Goal: Contribute content: Add original content to the website for others to see

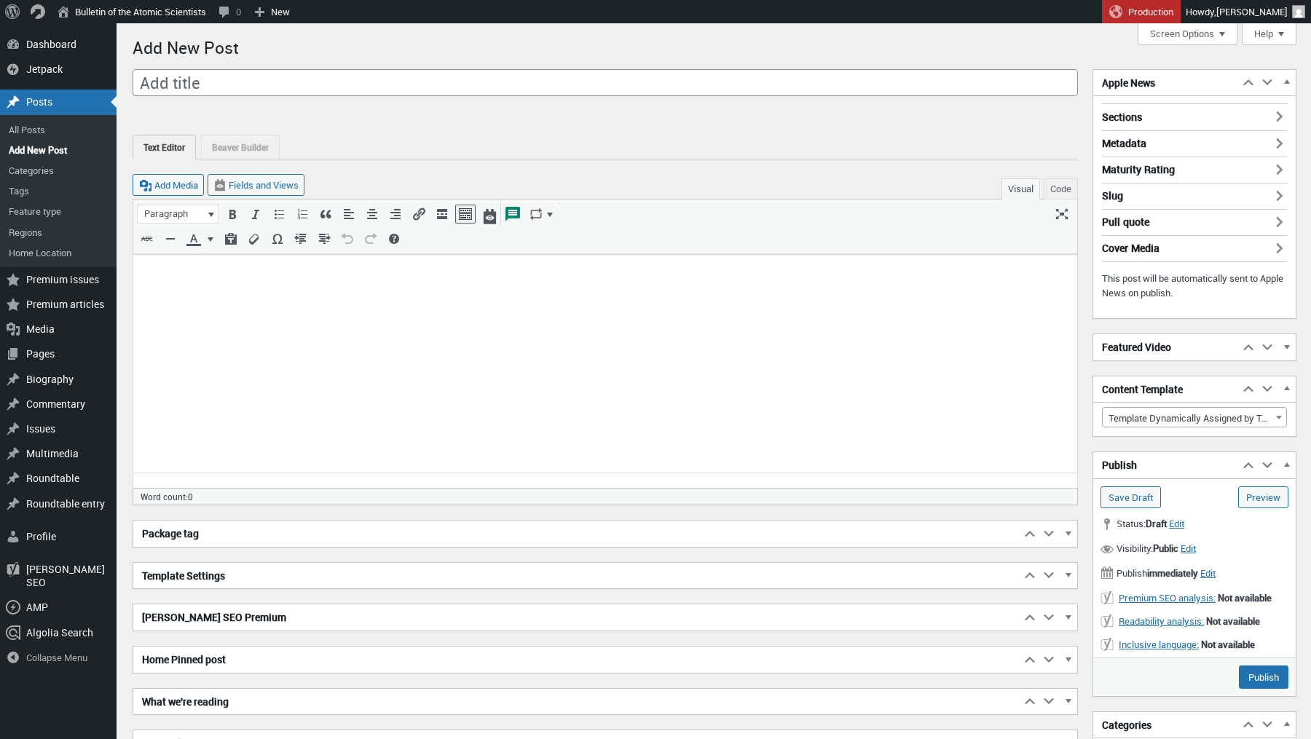
scroll to position [10, 0]
click at [397, 296] on html at bounding box center [605, 277] width 944 height 48
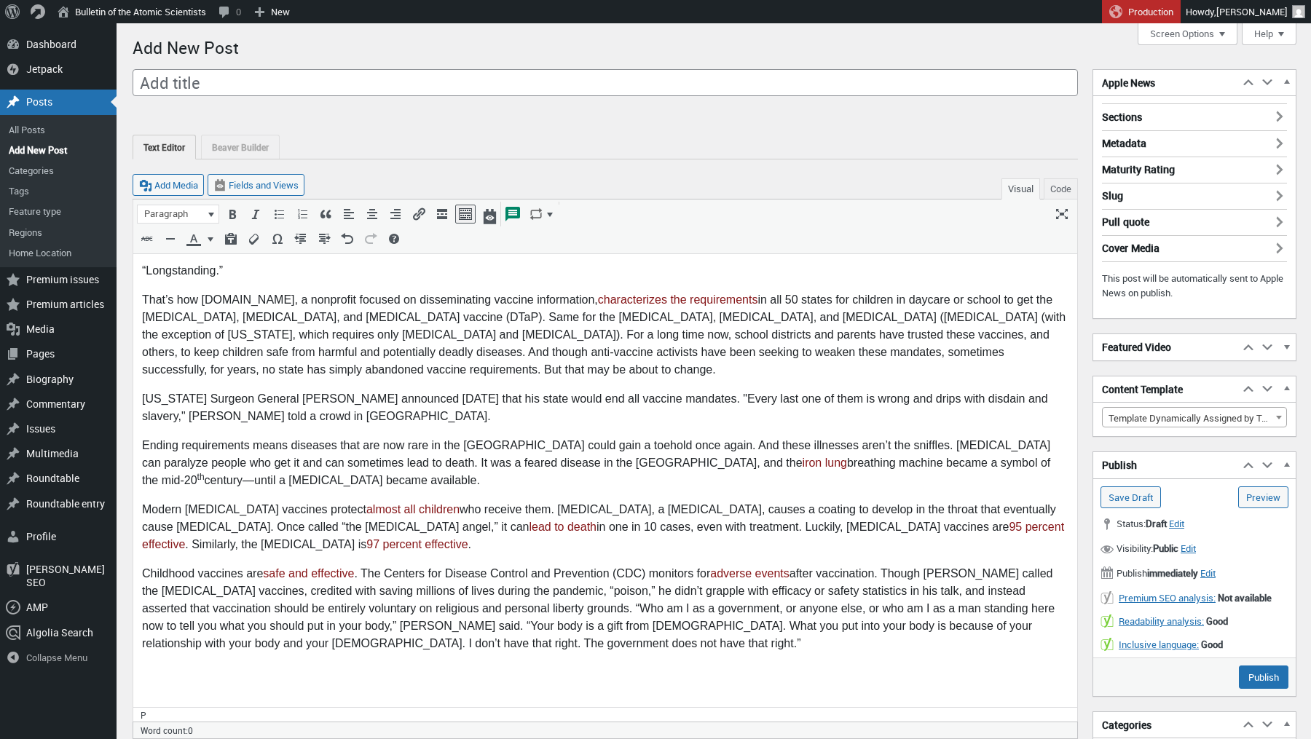
scroll to position [411, 0]
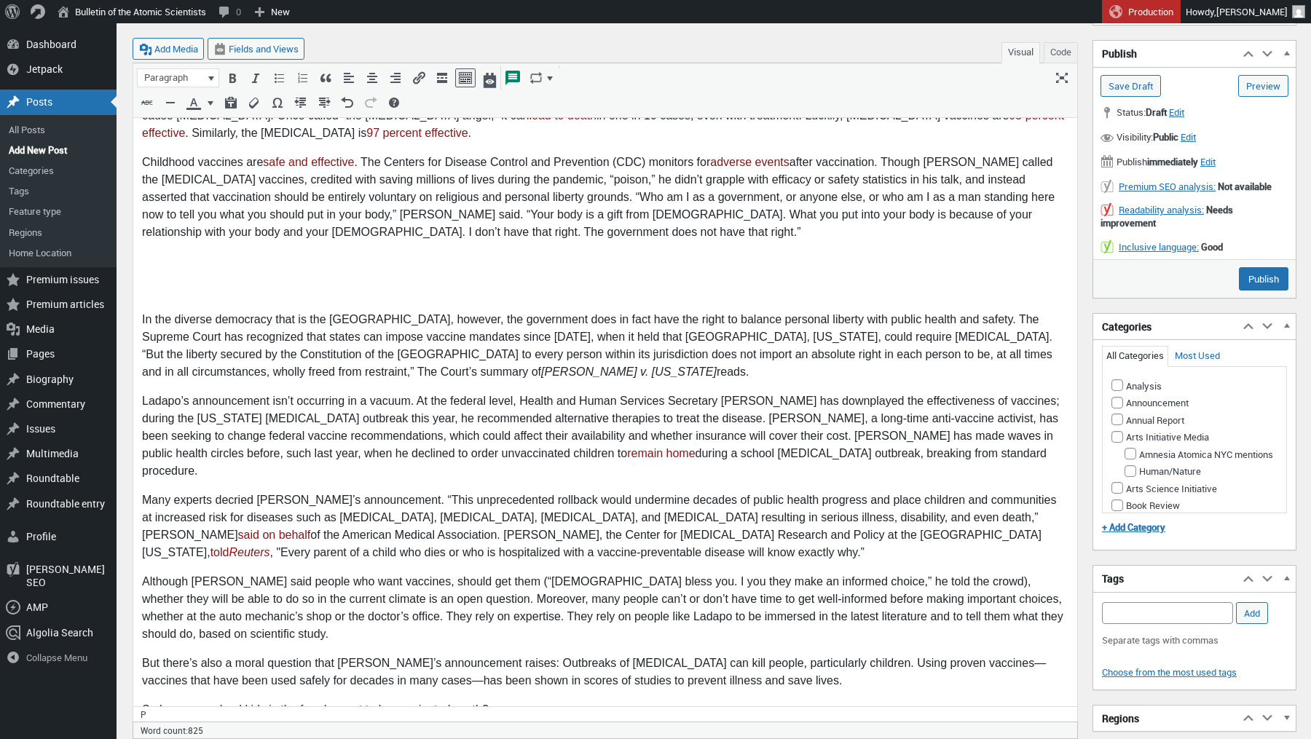
click at [213, 289] on p at bounding box center [605, 291] width 926 height 17
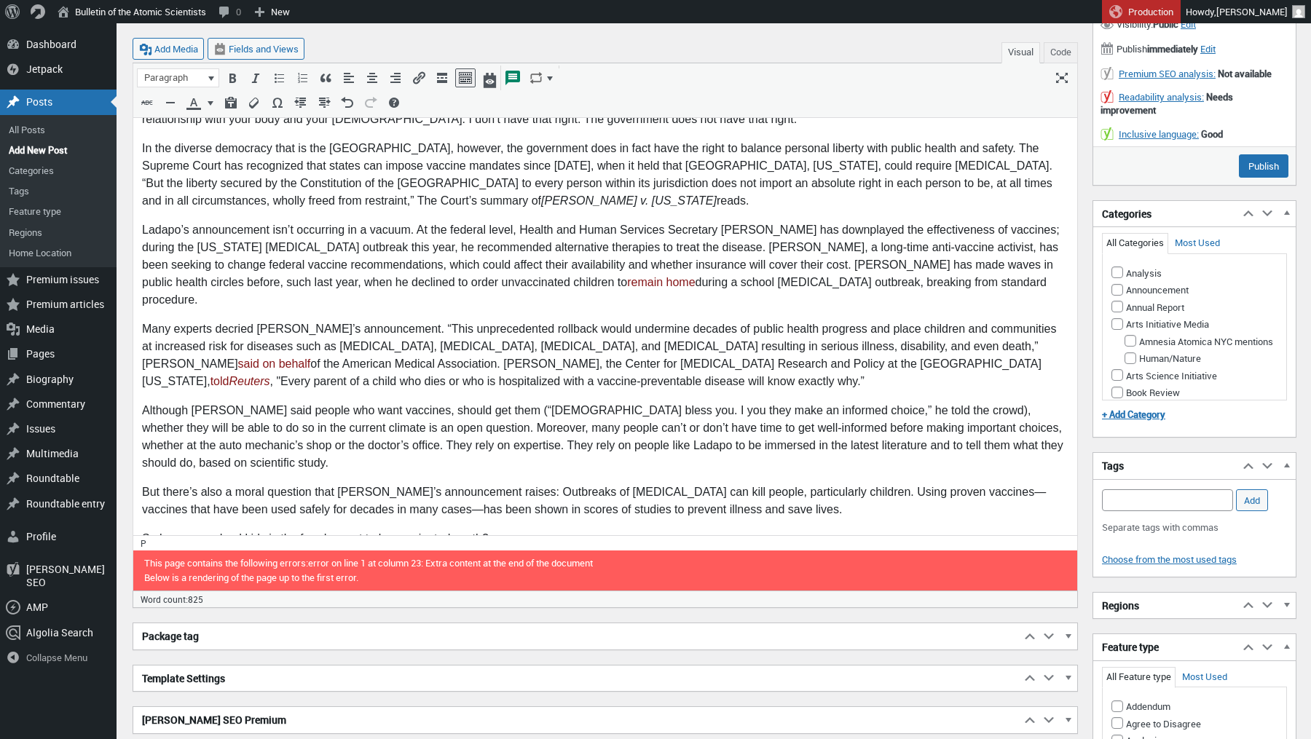
scroll to position [526, 0]
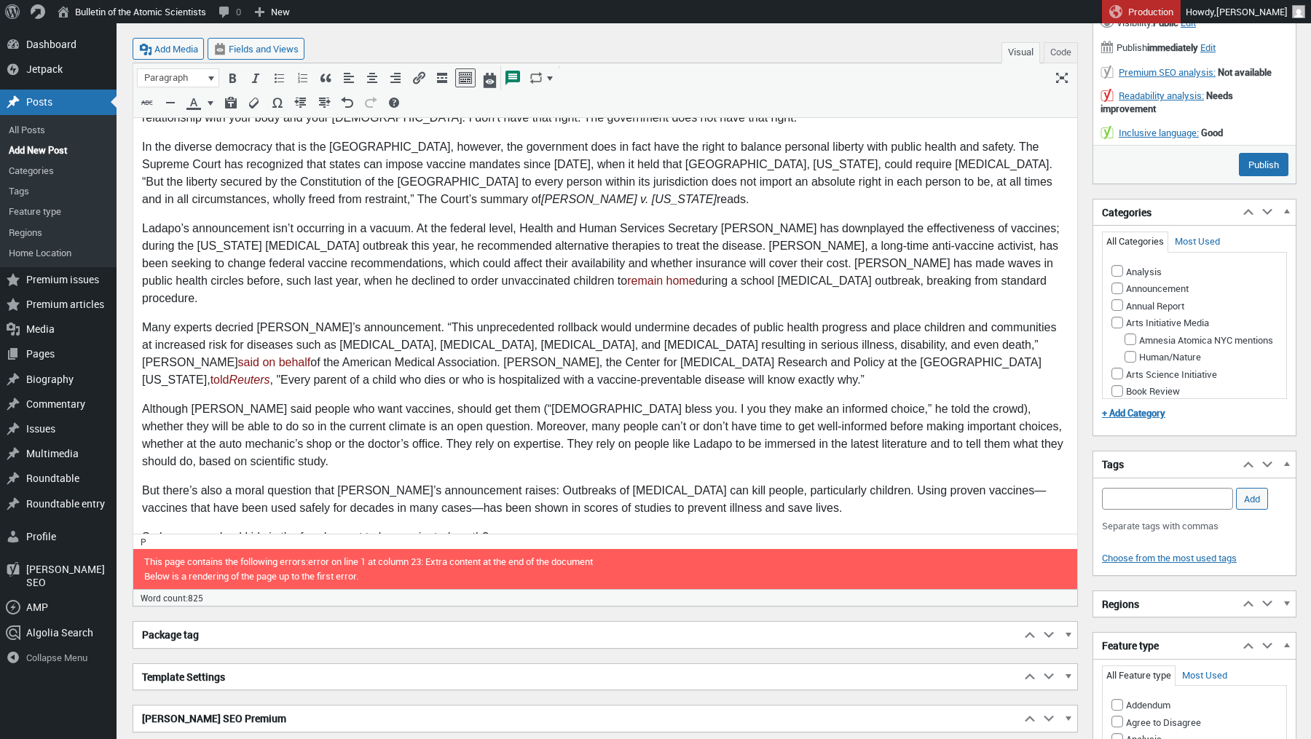
click at [164, 519] on body "“Longstanding.” That’s how Immunize.org, a nonprofit focused on disseminating v…" at bounding box center [605, 147] width 926 height 823
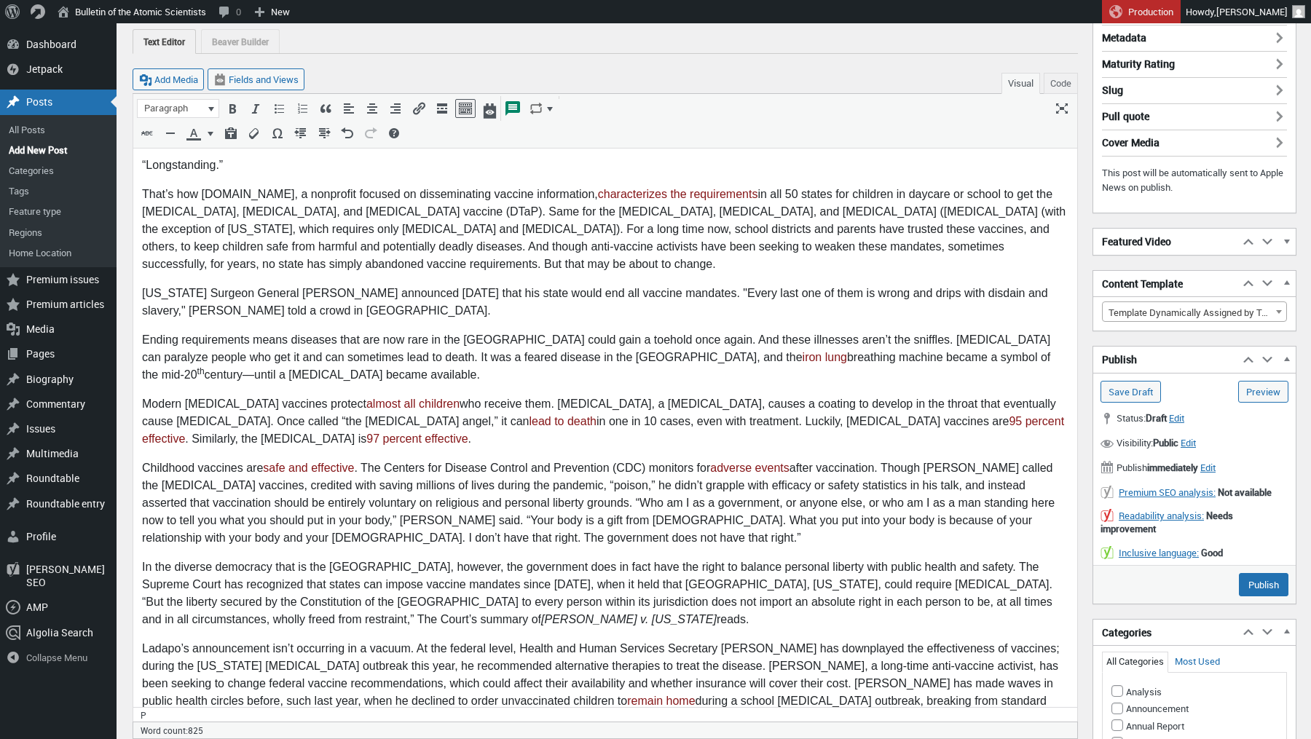
scroll to position [0, 0]
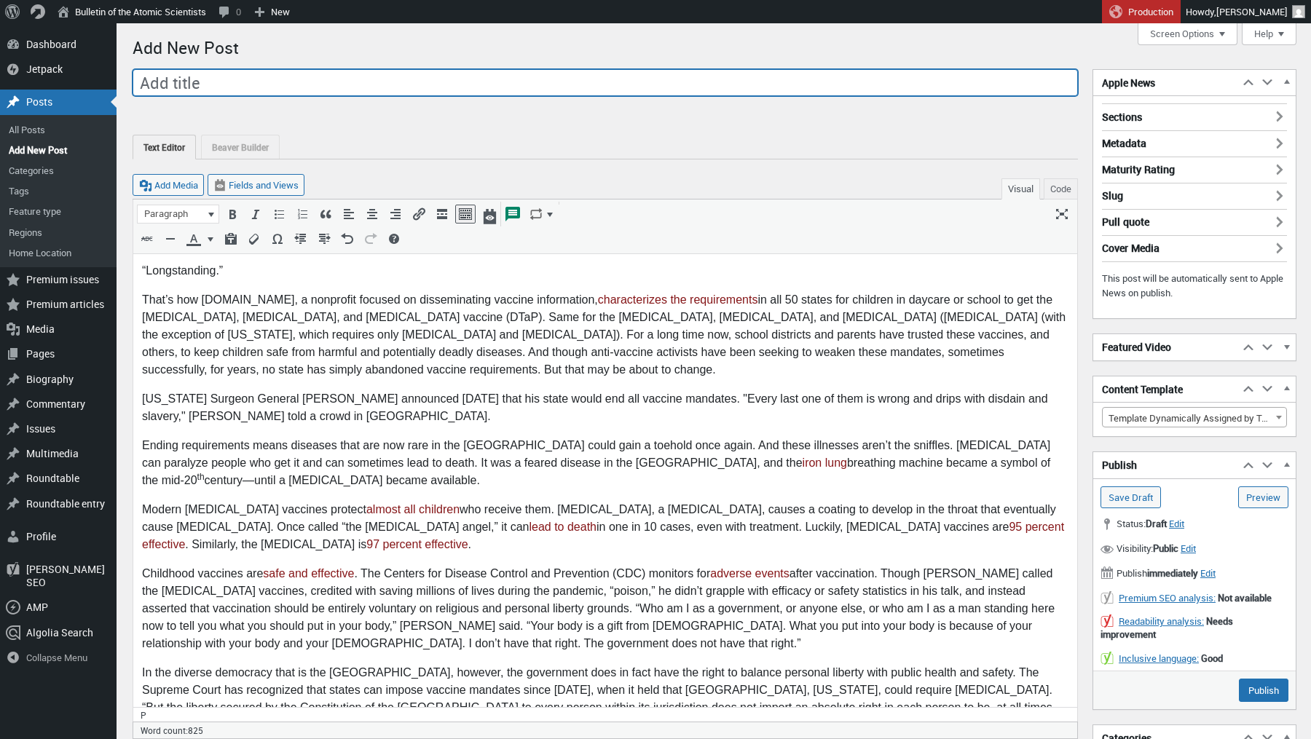
click at [200, 93] on input "Add title" at bounding box center [605, 83] width 945 height 28
paste input "In a radical, unscientific, and potentially deadly departure, [US_STATE] moves …"
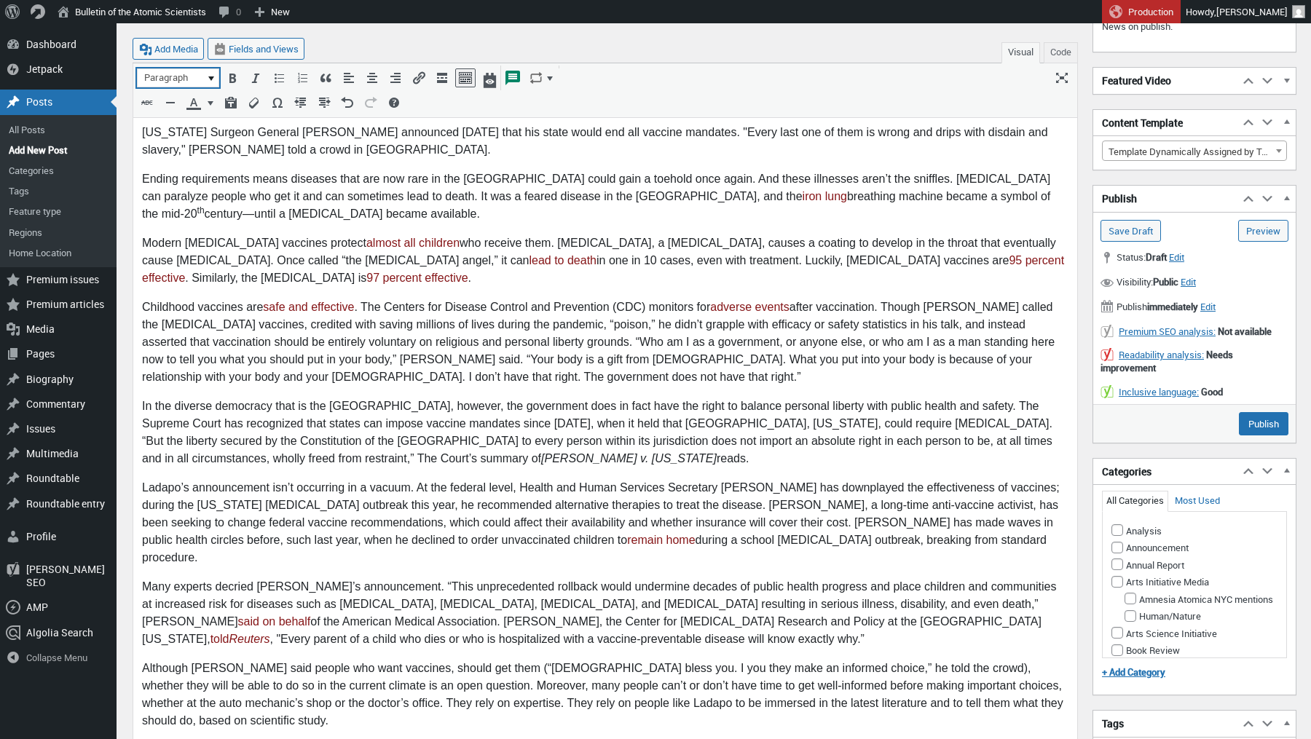
scroll to position [827, 0]
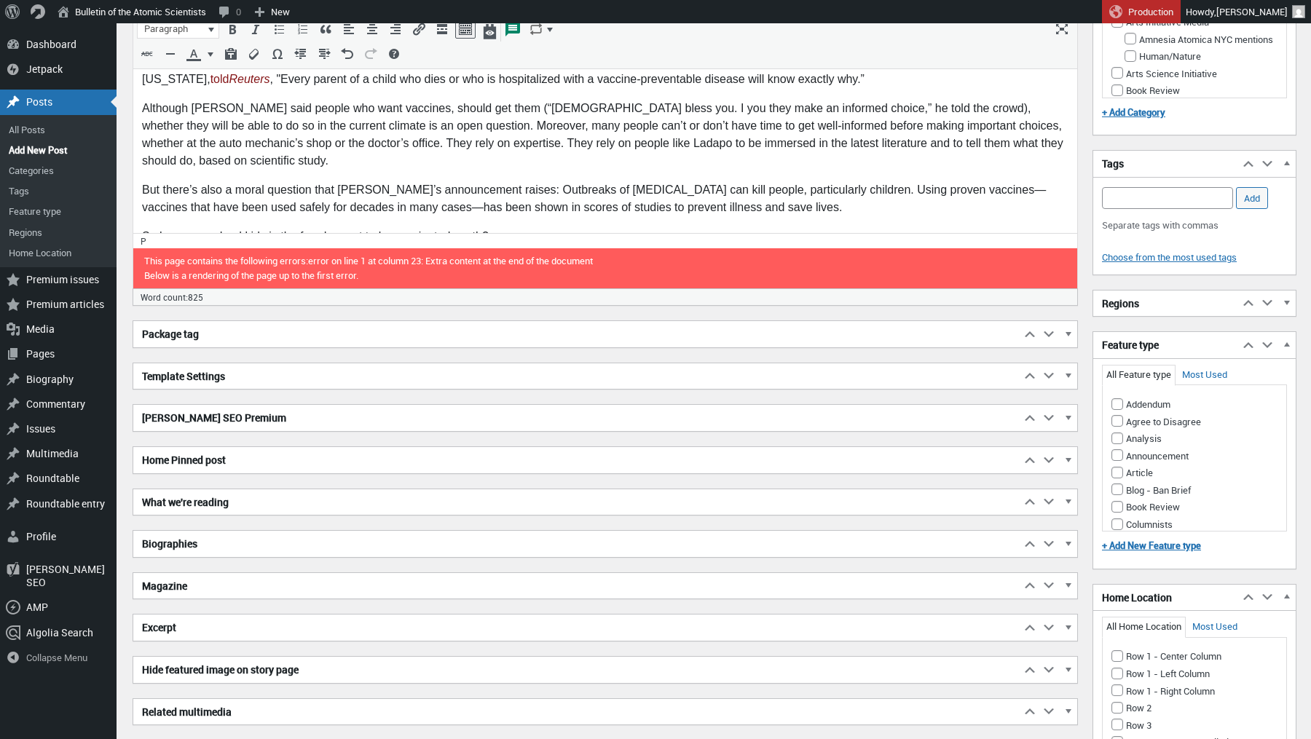
click at [166, 540] on h2 "Biographies" at bounding box center [576, 544] width 887 height 26
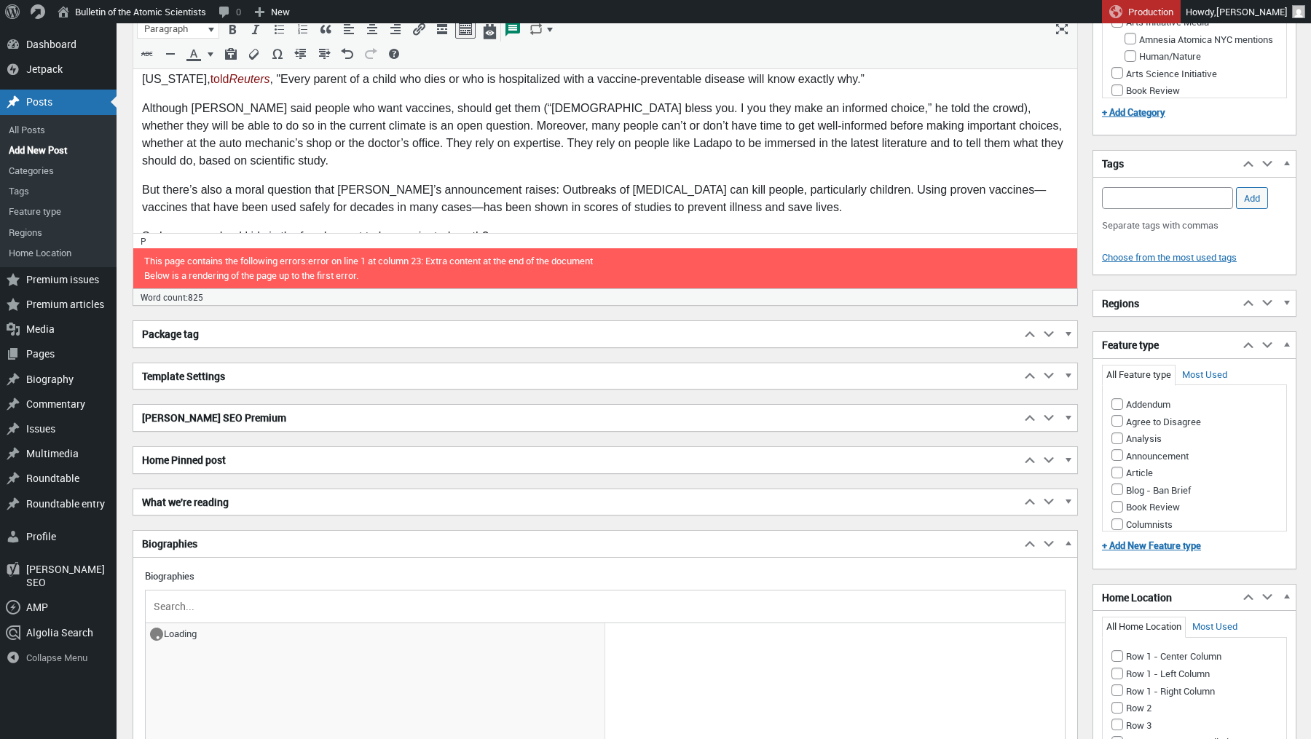
type input "In a radical, unscientific, and potentially deadly departure, [US_STATE] moves …"
click at [200, 591] on div at bounding box center [605, 607] width 919 height 32
click at [197, 602] on input "text" at bounding box center [605, 607] width 909 height 22
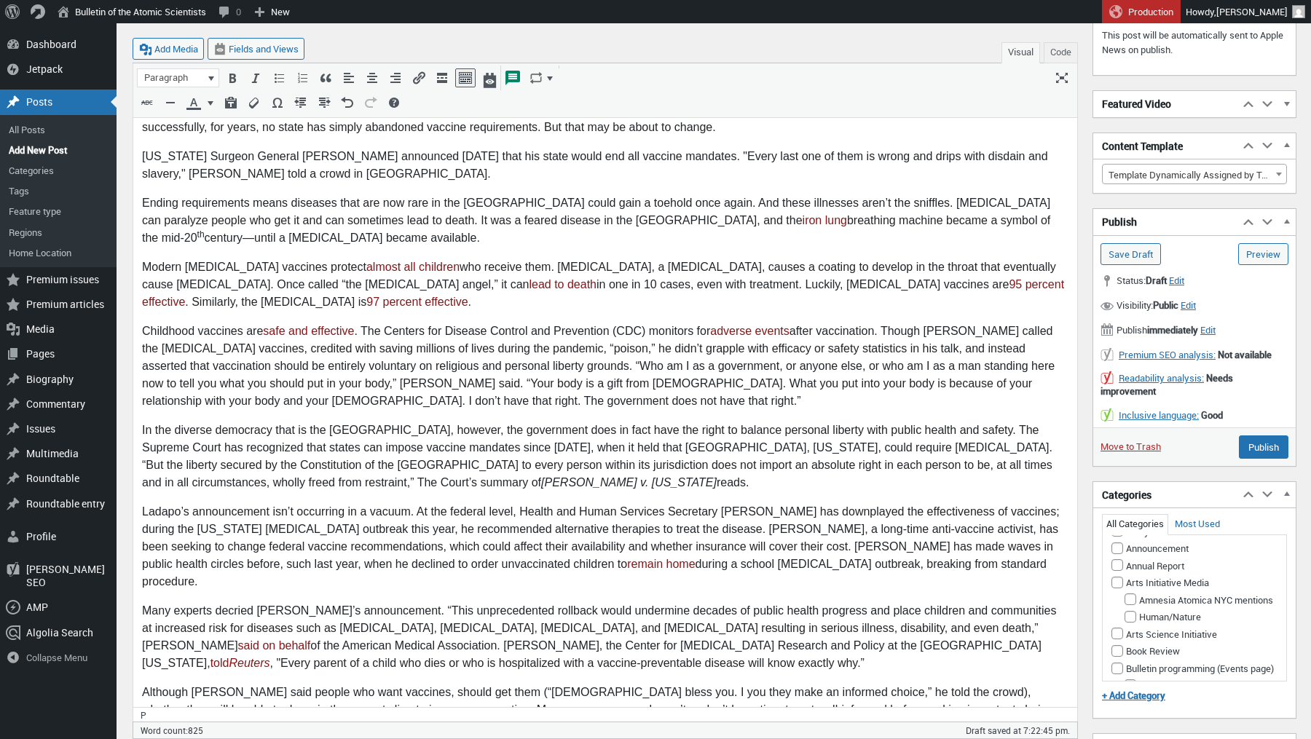
scroll to position [0, 0]
type input "[PERSON_NAME]"
click at [1119, 548] on input "Analysis" at bounding box center [1117, 554] width 12 height 12
checkbox input "true"
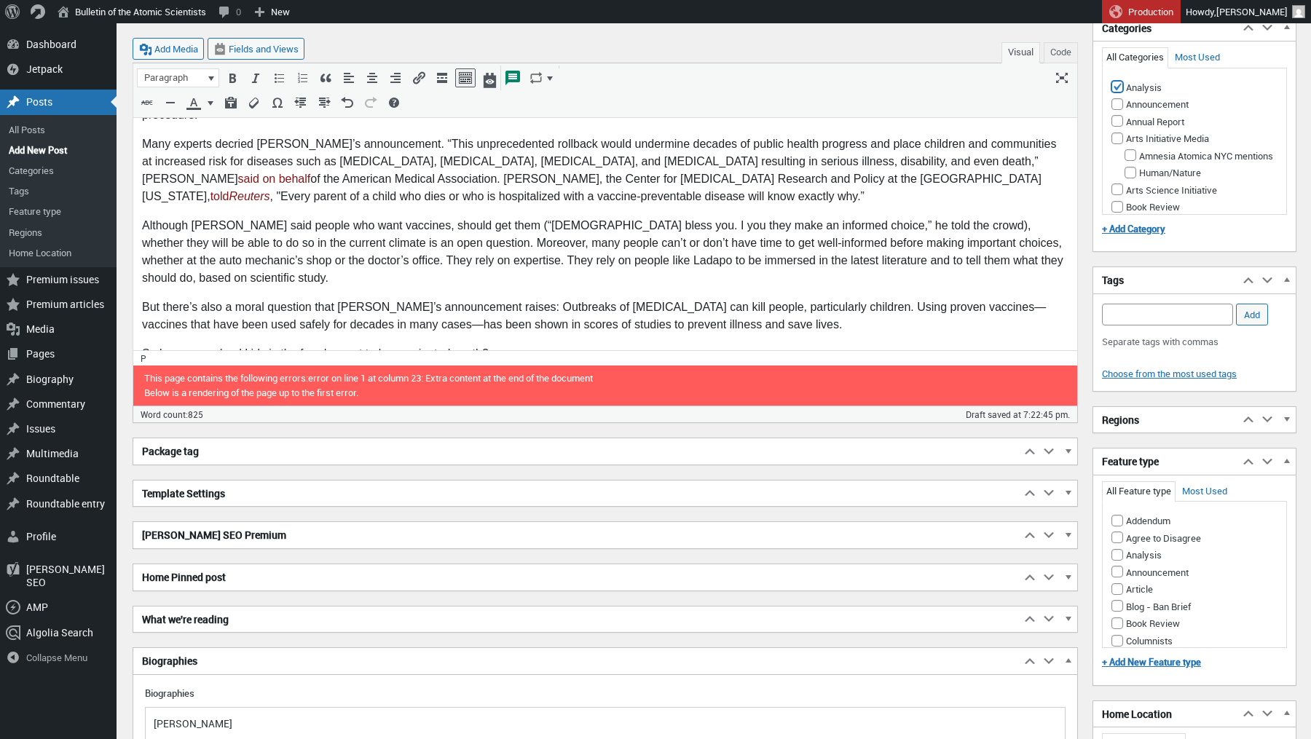
scroll to position [652, 0]
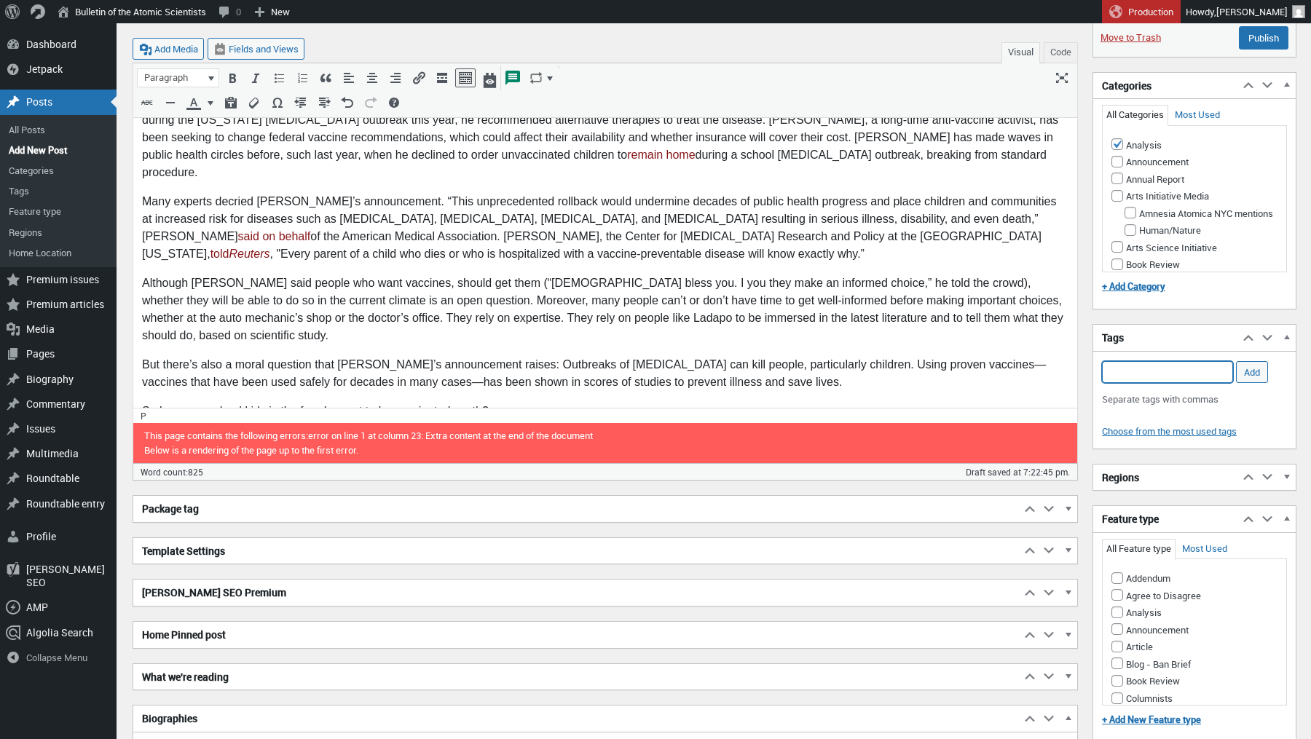
click at [1141, 372] on input "Add Tag" at bounding box center [1167, 372] width 131 height 22
type input "m"
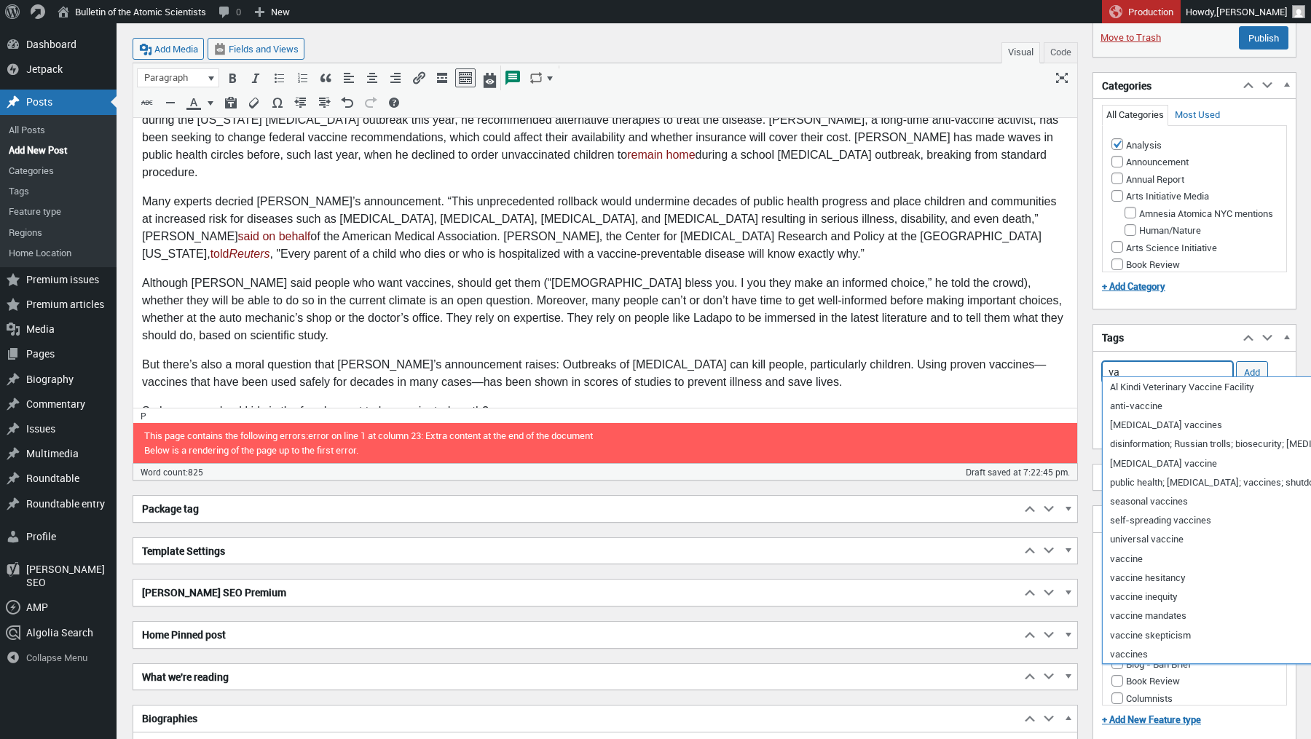
type input "v"
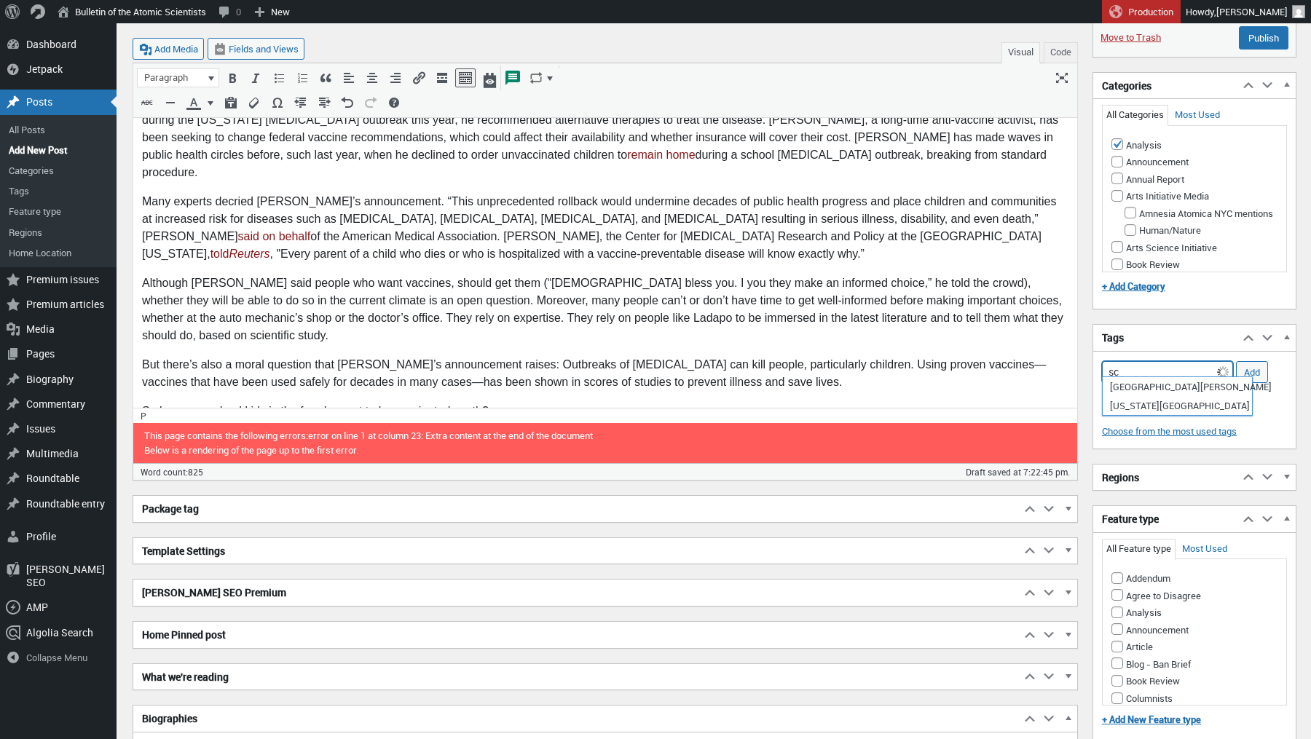
type input "s"
click at [1154, 386] on li "vaccine mandates" at bounding box center [1167, 387] width 130 height 20
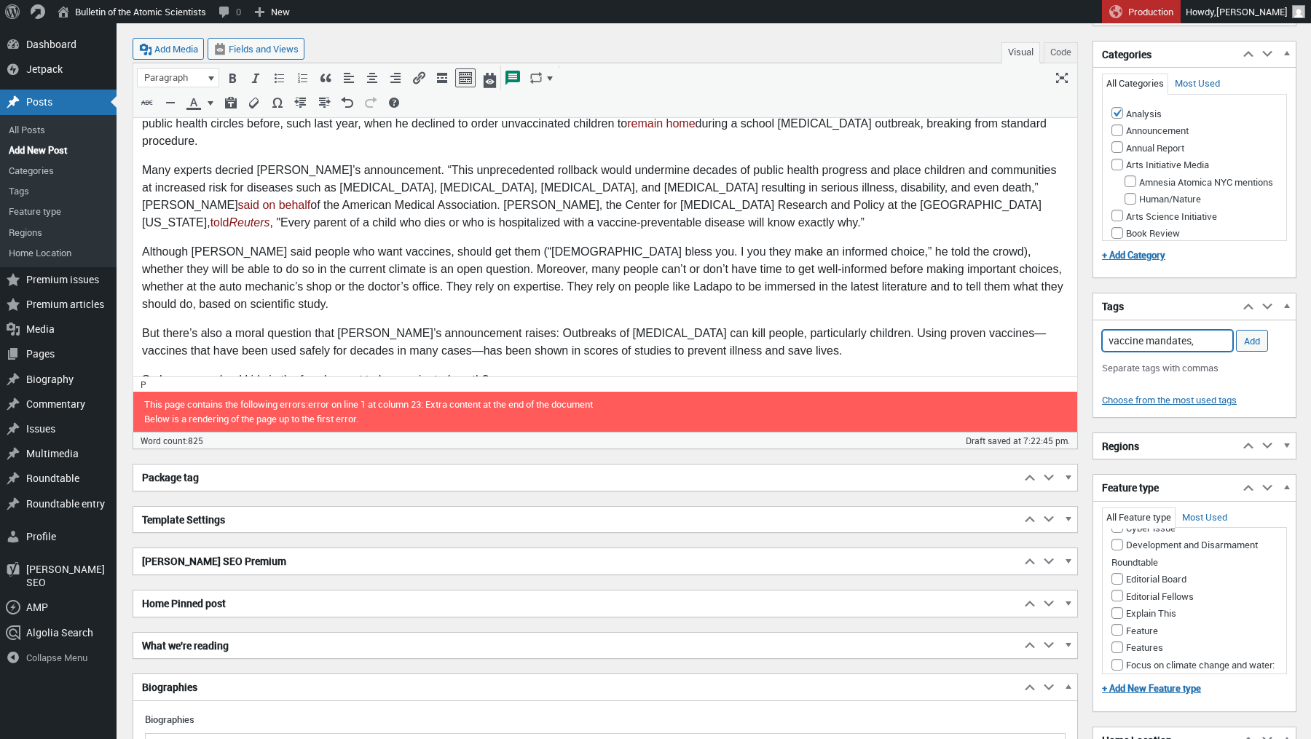
scroll to position [0, 0]
type input "vaccine mandates,"
click at [1116, 575] on input "Analysis" at bounding box center [1117, 581] width 12 height 12
checkbox input "true"
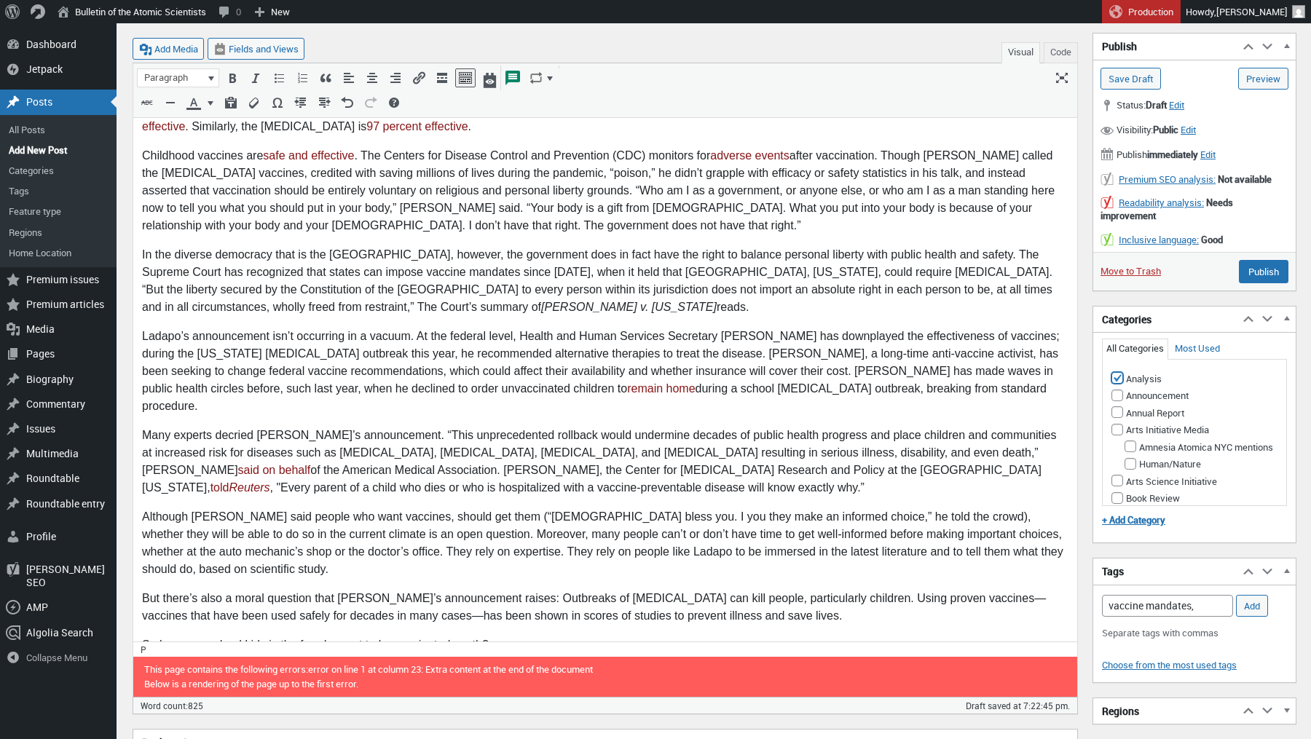
click at [1114, 372] on input "Analysis" at bounding box center [1117, 378] width 12 height 12
checkbox input "false"
click at [1129, 418] on input "Biosecurity" at bounding box center [1130, 413] width 12 height 12
checkbox input "true"
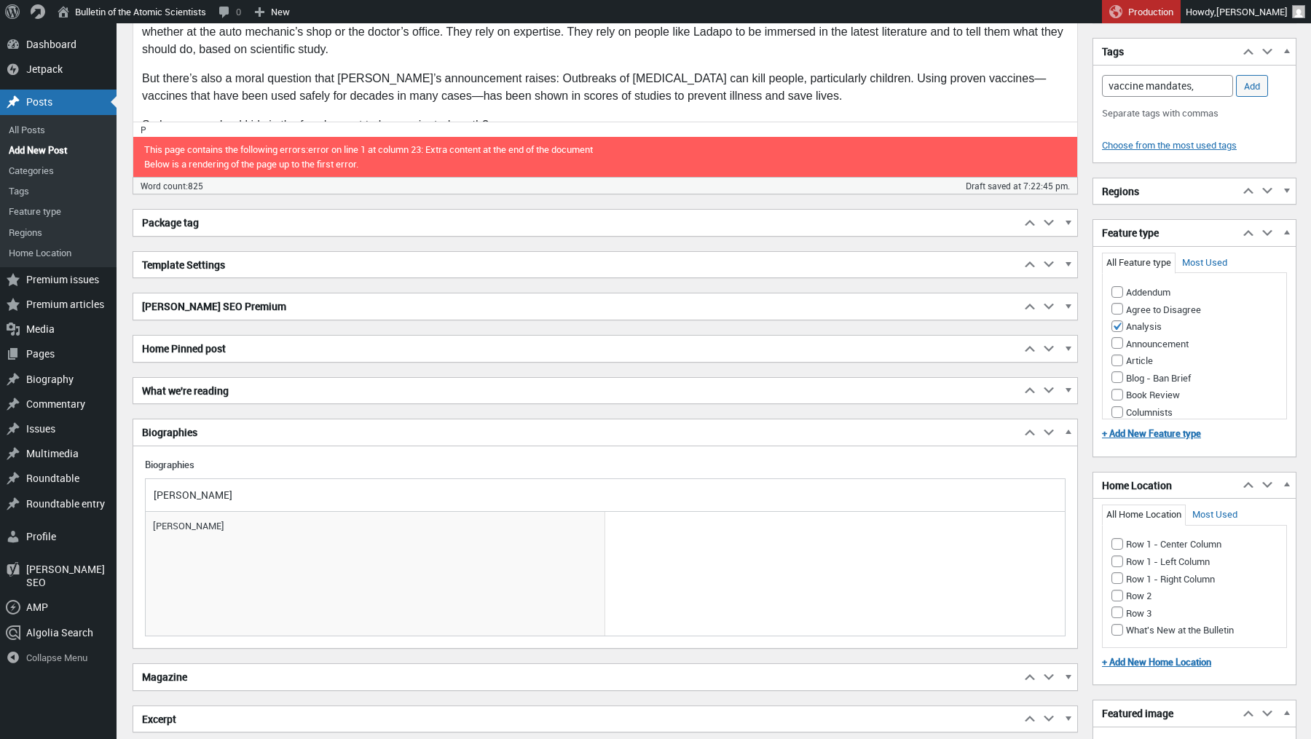
scroll to position [932, 0]
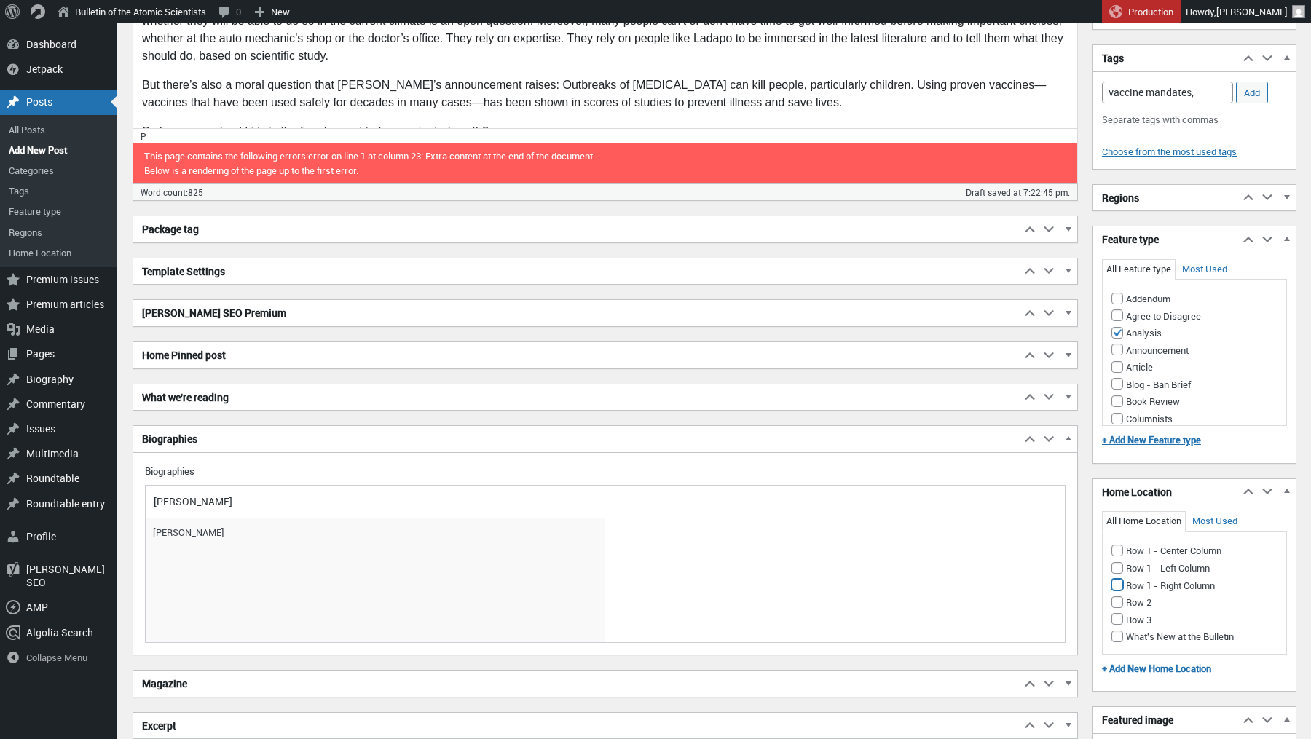
click at [1118, 579] on input "Row 1 - Right Column" at bounding box center [1117, 585] width 12 height 12
checkbox input "true"
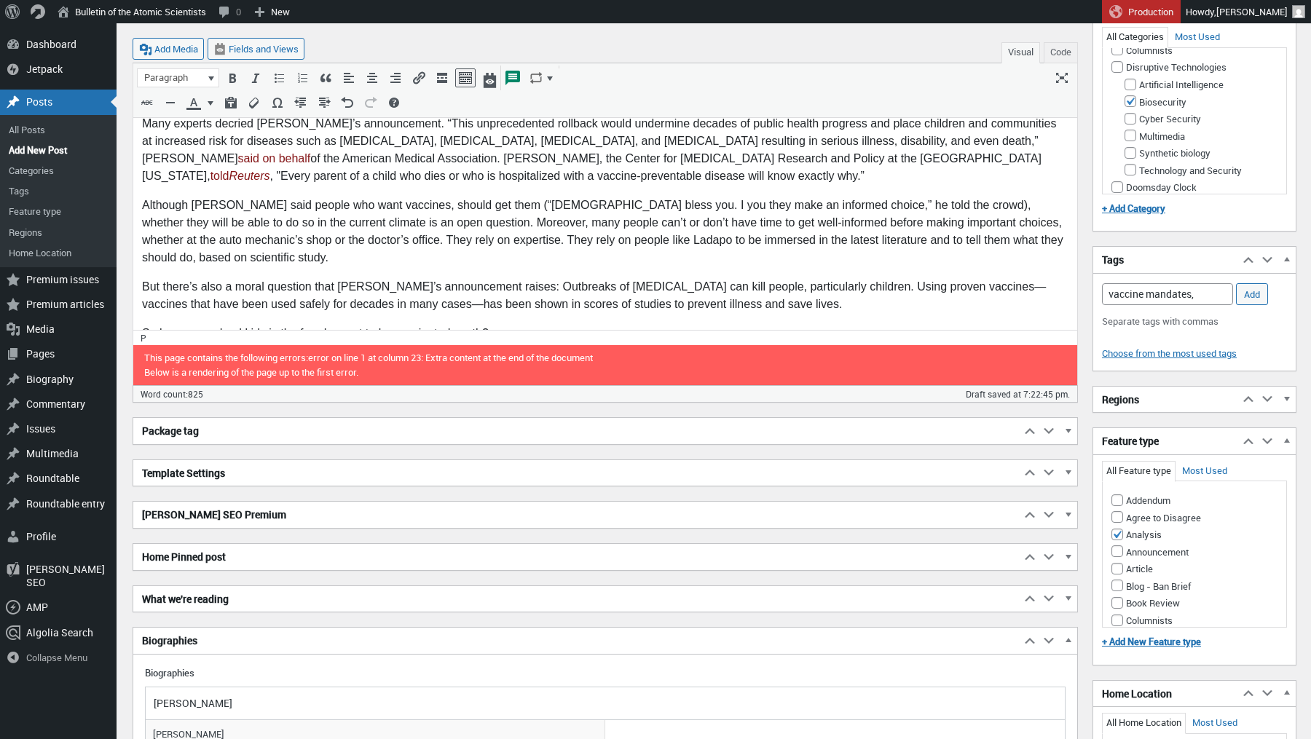
scroll to position [579, 0]
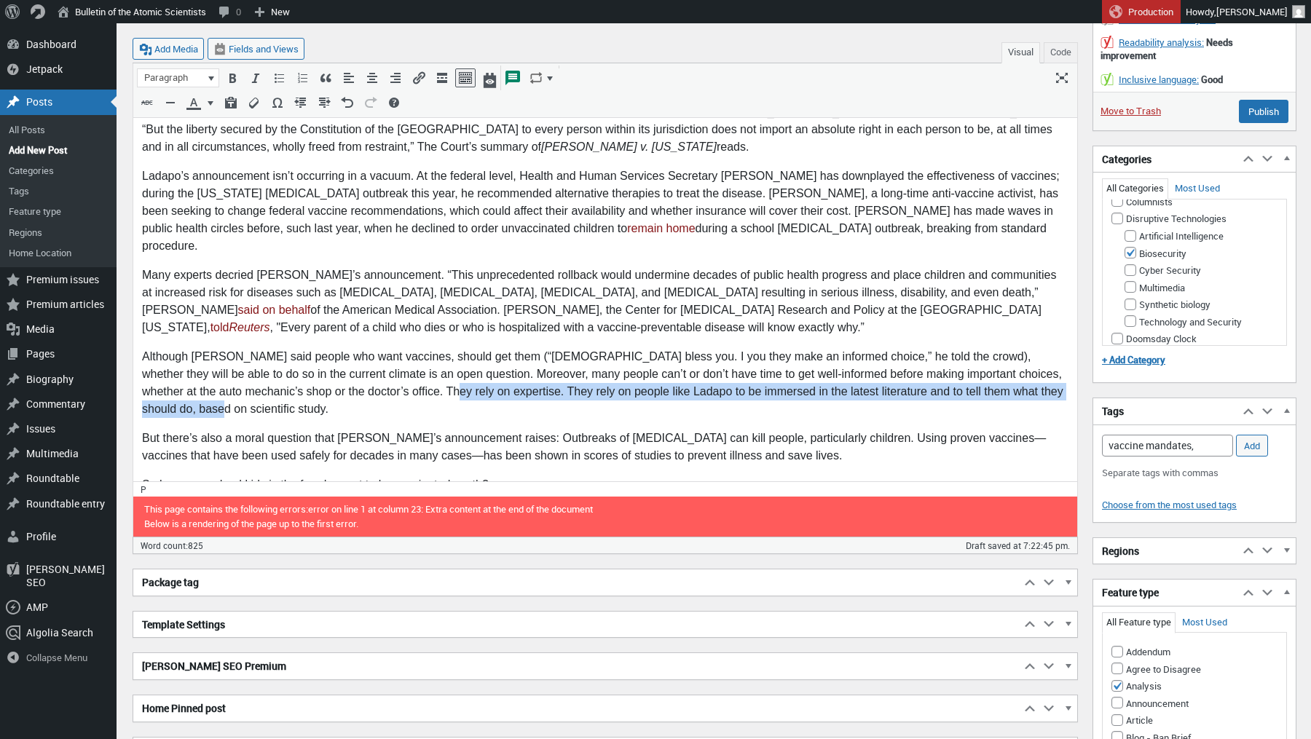
drag, startPoint x: 1064, startPoint y: 379, endPoint x: 376, endPoint y: 368, distance: 688.2
click at [376, 368] on p "Although Ladapo said people who want vaccines, should get them (“God bless you.…" at bounding box center [605, 384] width 926 height 70
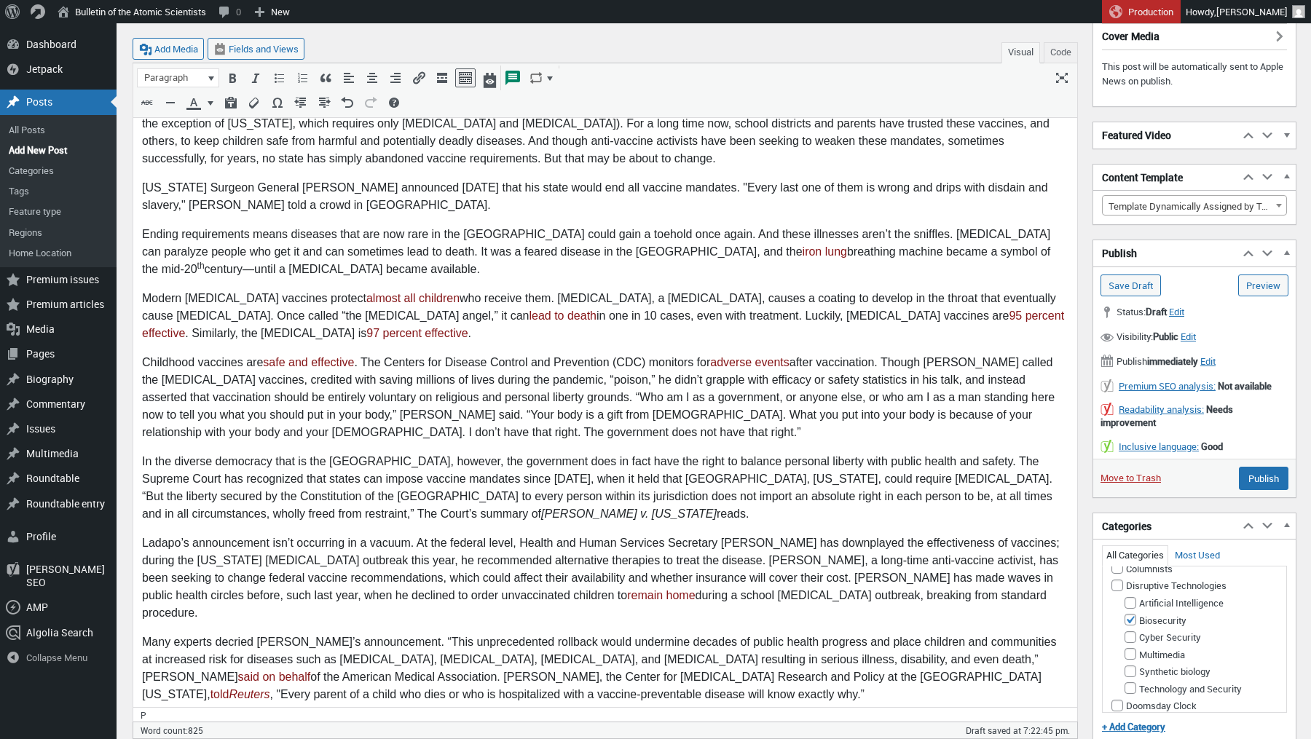
scroll to position [82, 0]
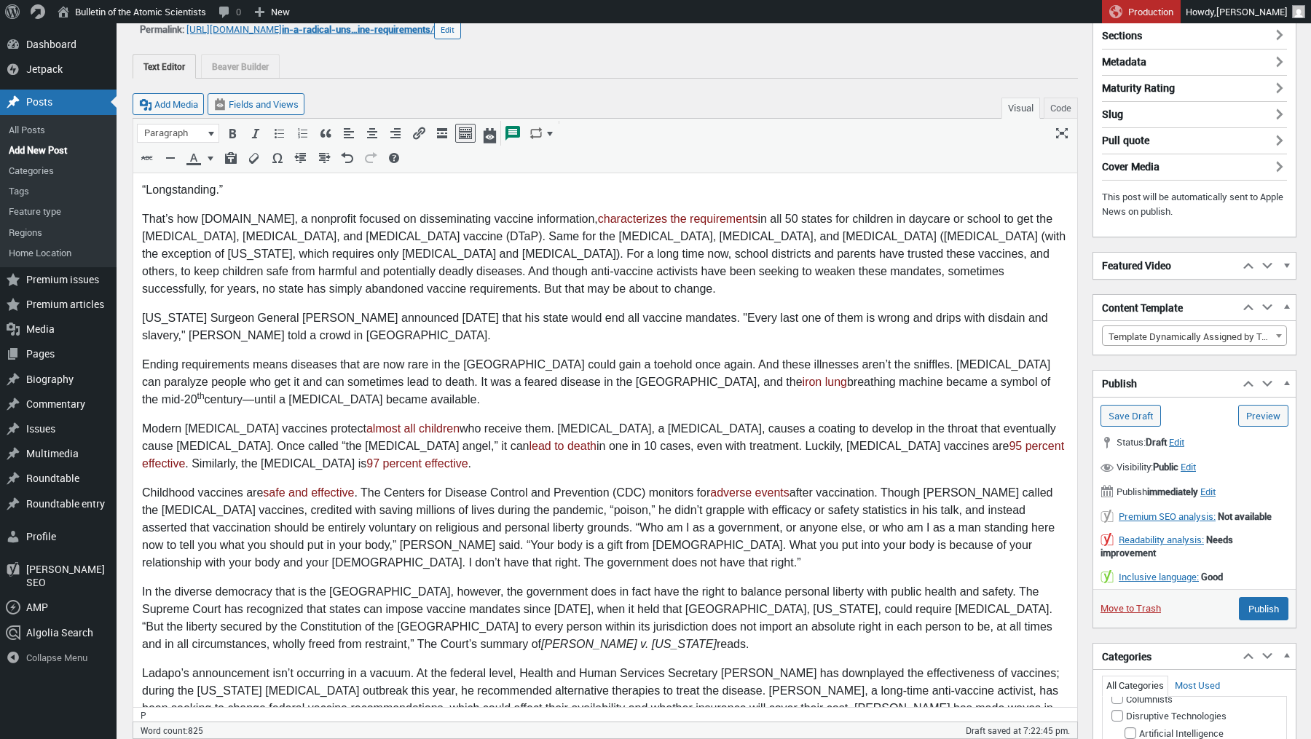
drag, startPoint x: 376, startPoint y: 333, endPoint x: 357, endPoint y: 328, distance: 20.3
click at [357, 328] on p "Florida Surgeon General Joseph Ladapo announced Wednesday that his state would …" at bounding box center [605, 326] width 926 height 35
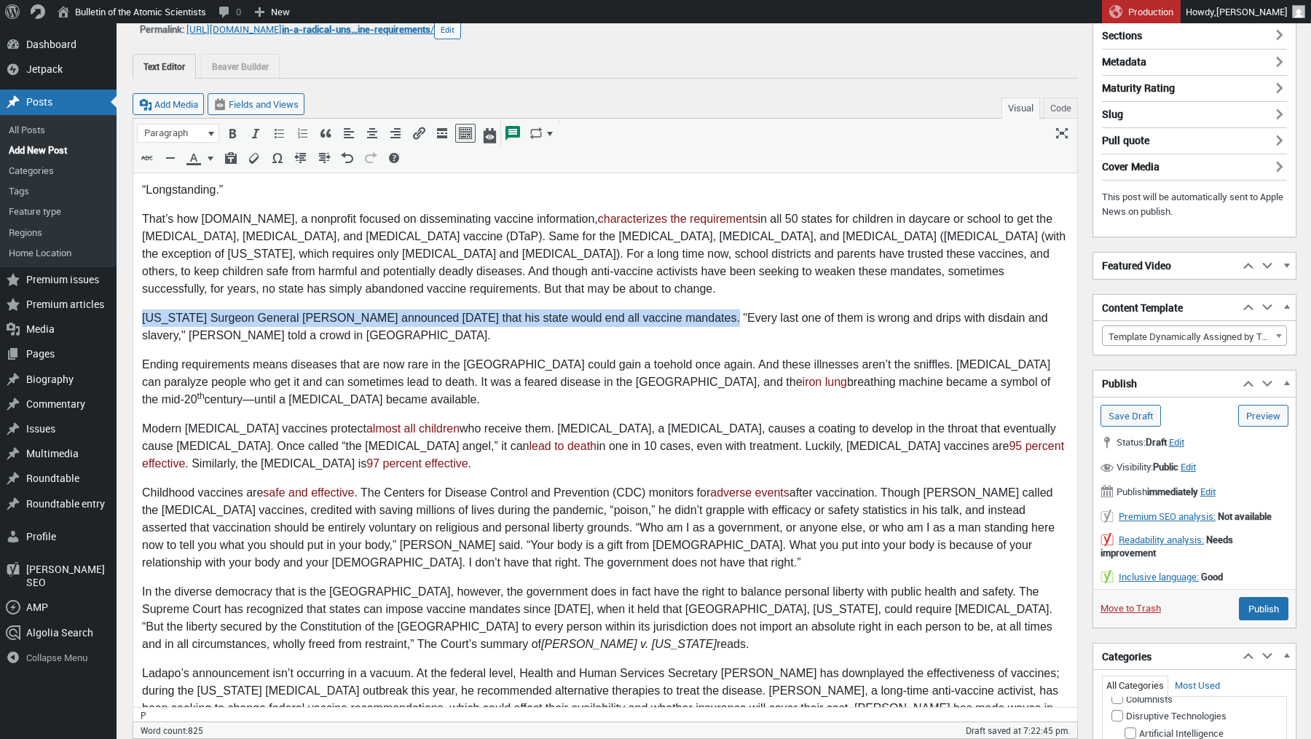
drag, startPoint x: 718, startPoint y: 320, endPoint x: 126, endPoint y: 319, distance: 592.0
click at [133, 319] on html "“Longstanding.” That’s how Immunize.org, a nonprofit focused on disseminating v…" at bounding box center [605, 592] width 944 height 840
copy p "Florida Surgeon General Joseph Ladapo announced Wednesday that his state would …"
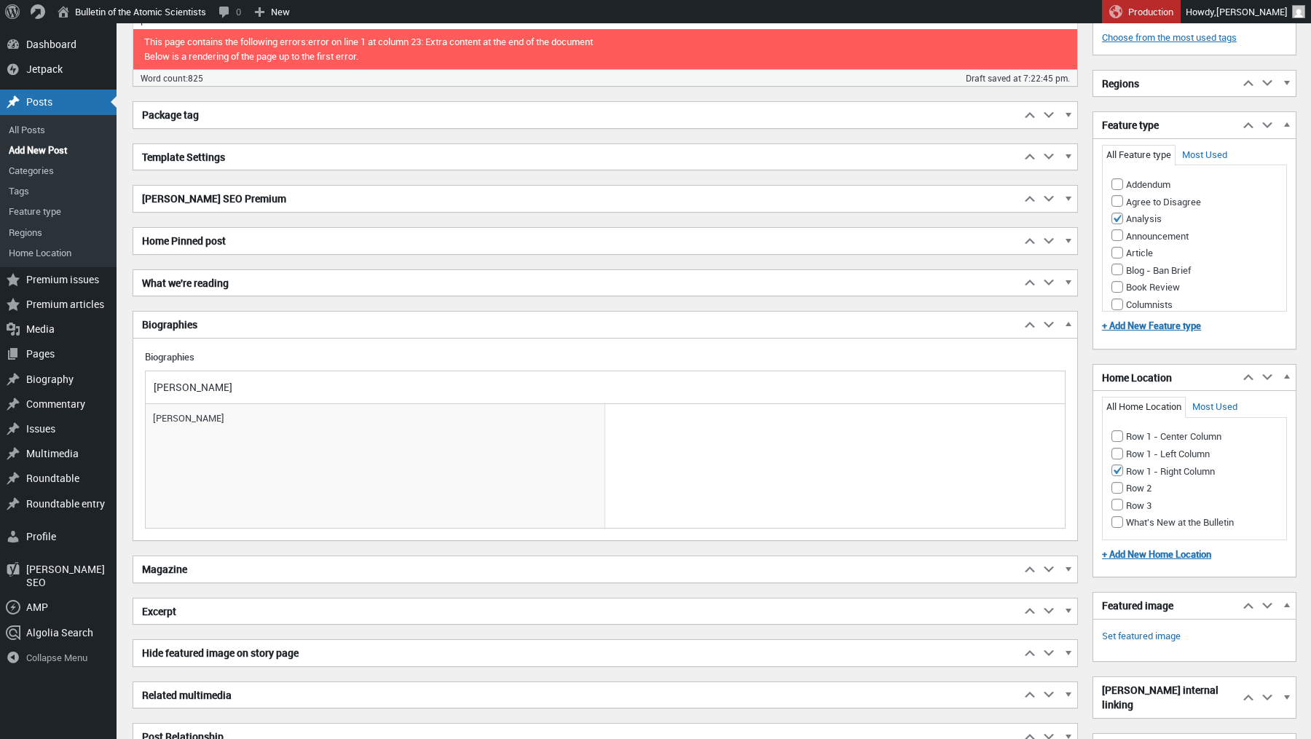
scroll to position [1089, 0]
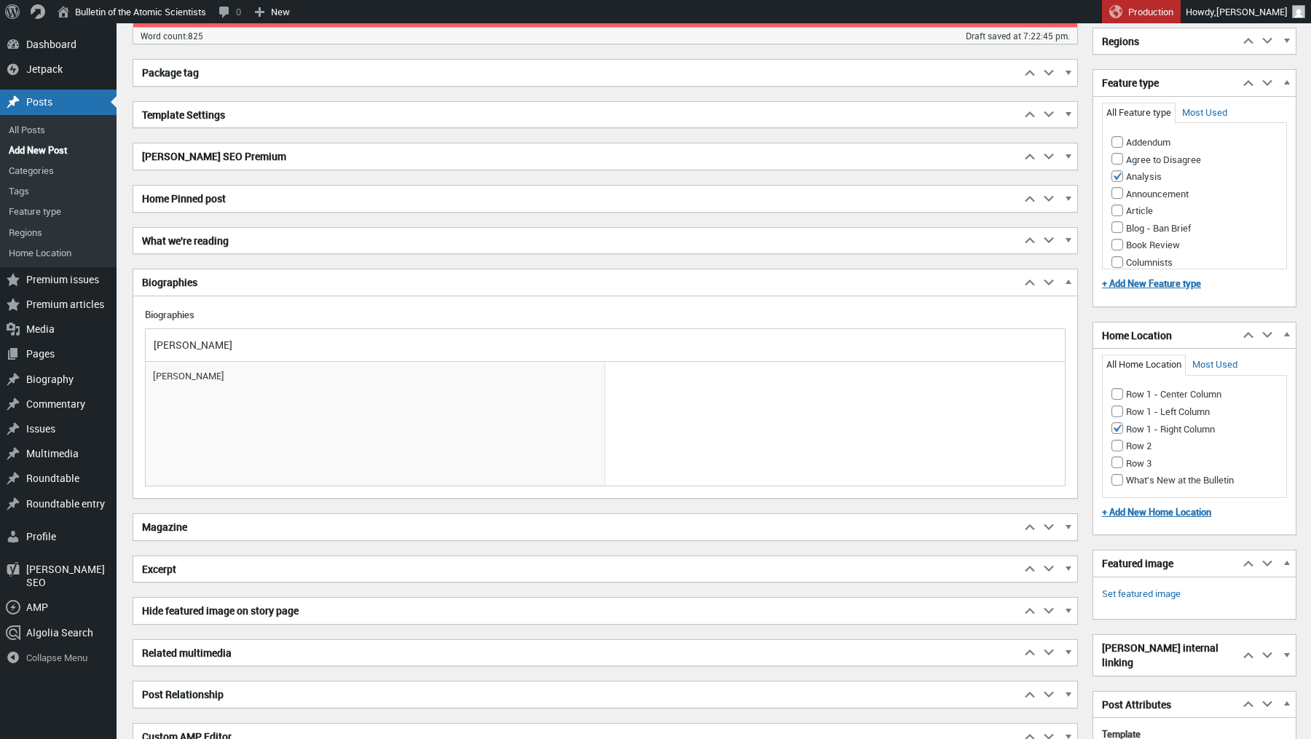
click at [210, 565] on h2 "Excerpt" at bounding box center [576, 569] width 887 height 26
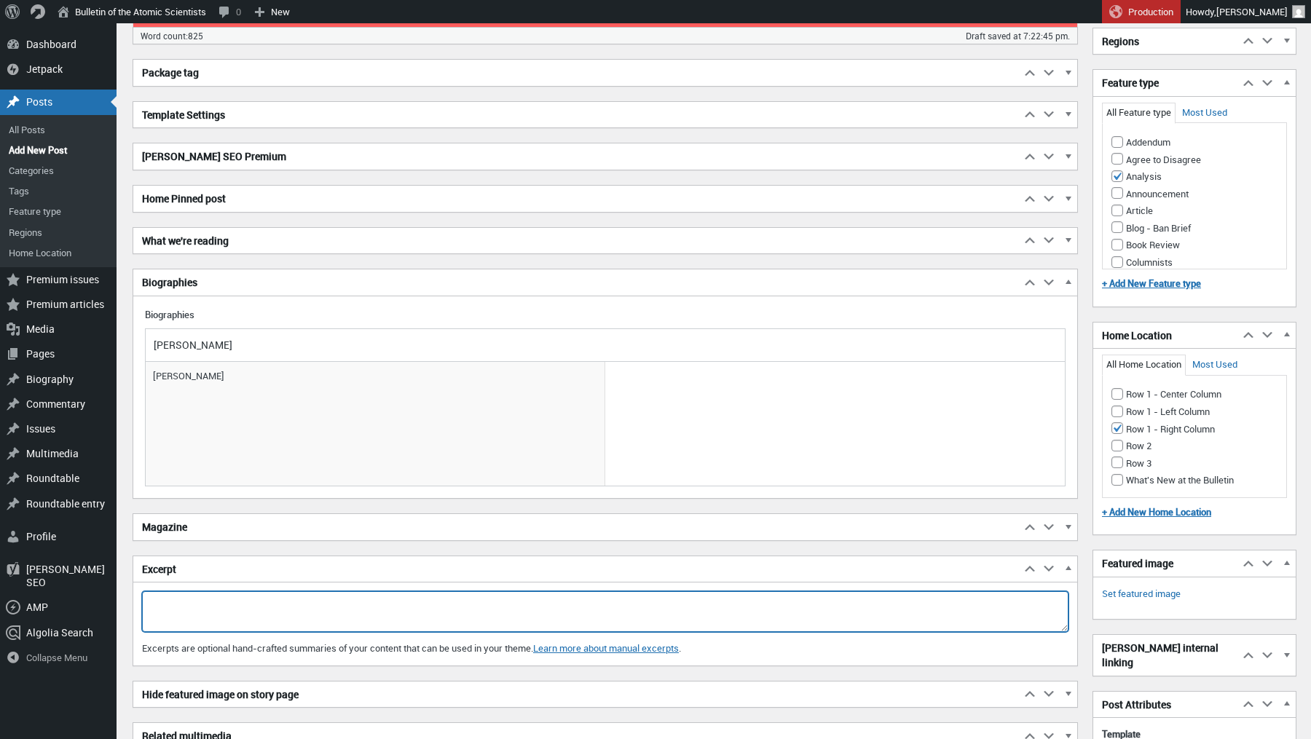
click at [184, 604] on textarea "Excerpt" at bounding box center [605, 611] width 926 height 41
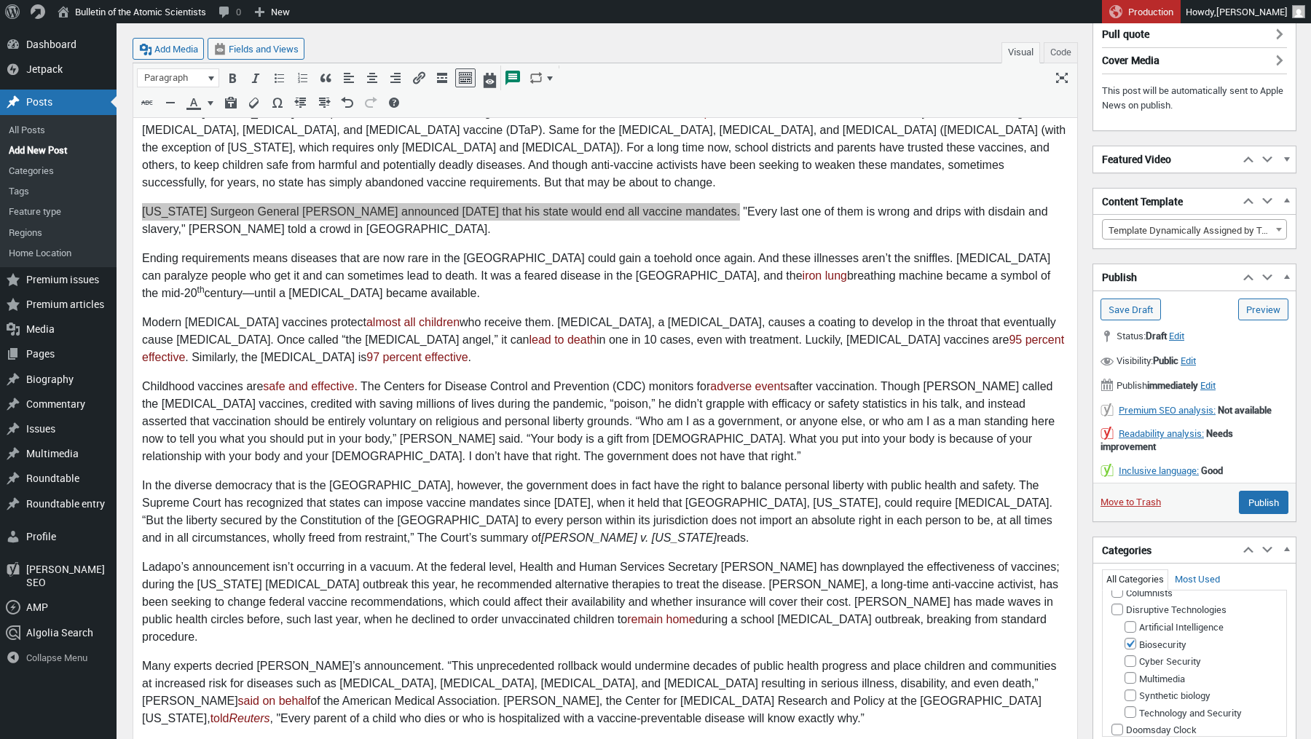
scroll to position [12, 0]
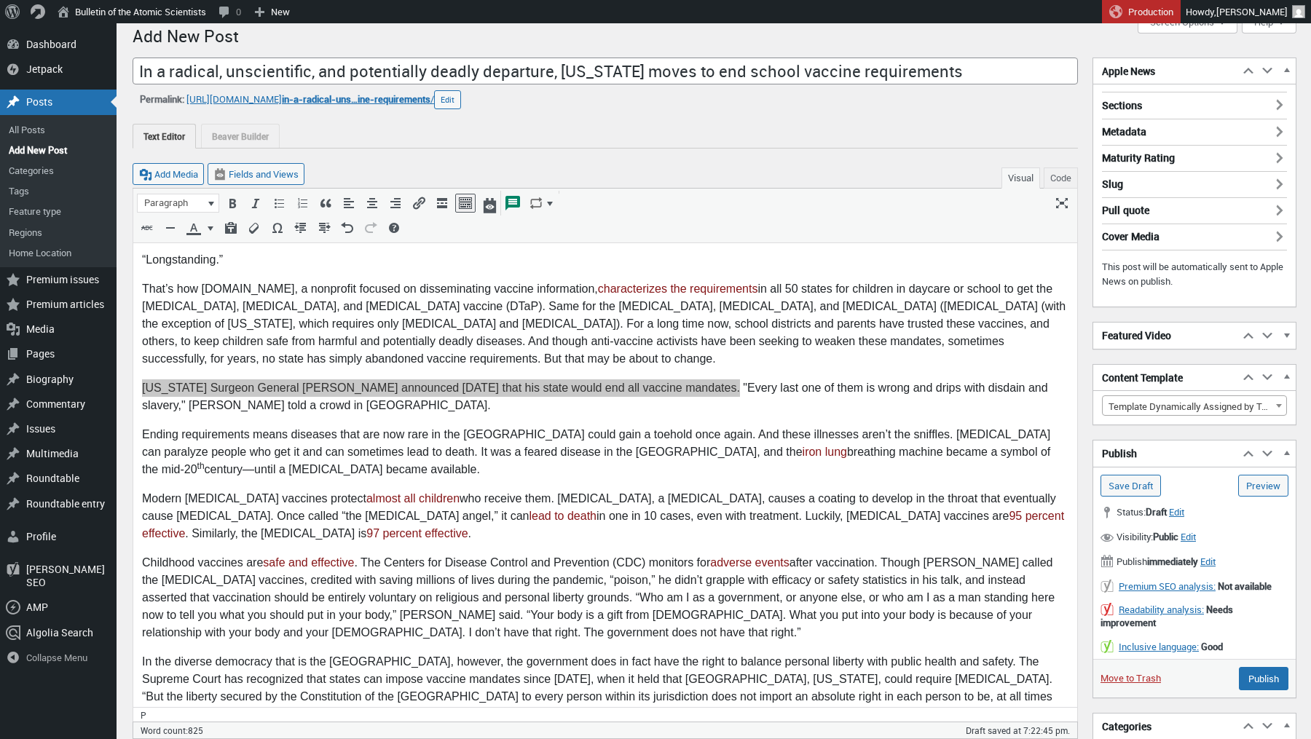
type textarea "Citing [DEMOGRAPHIC_DATA] and personal liberty, [US_STATE] Surgeon General [PER…"
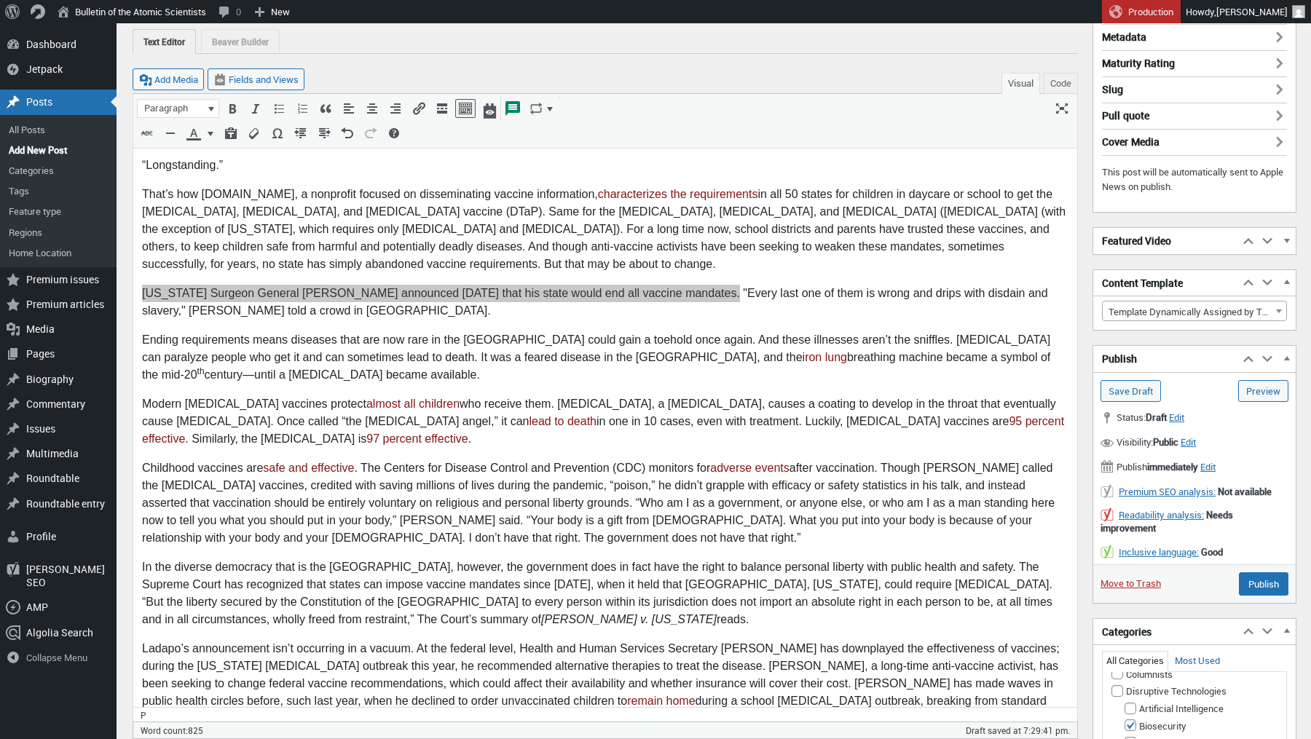
scroll to position [108, 0]
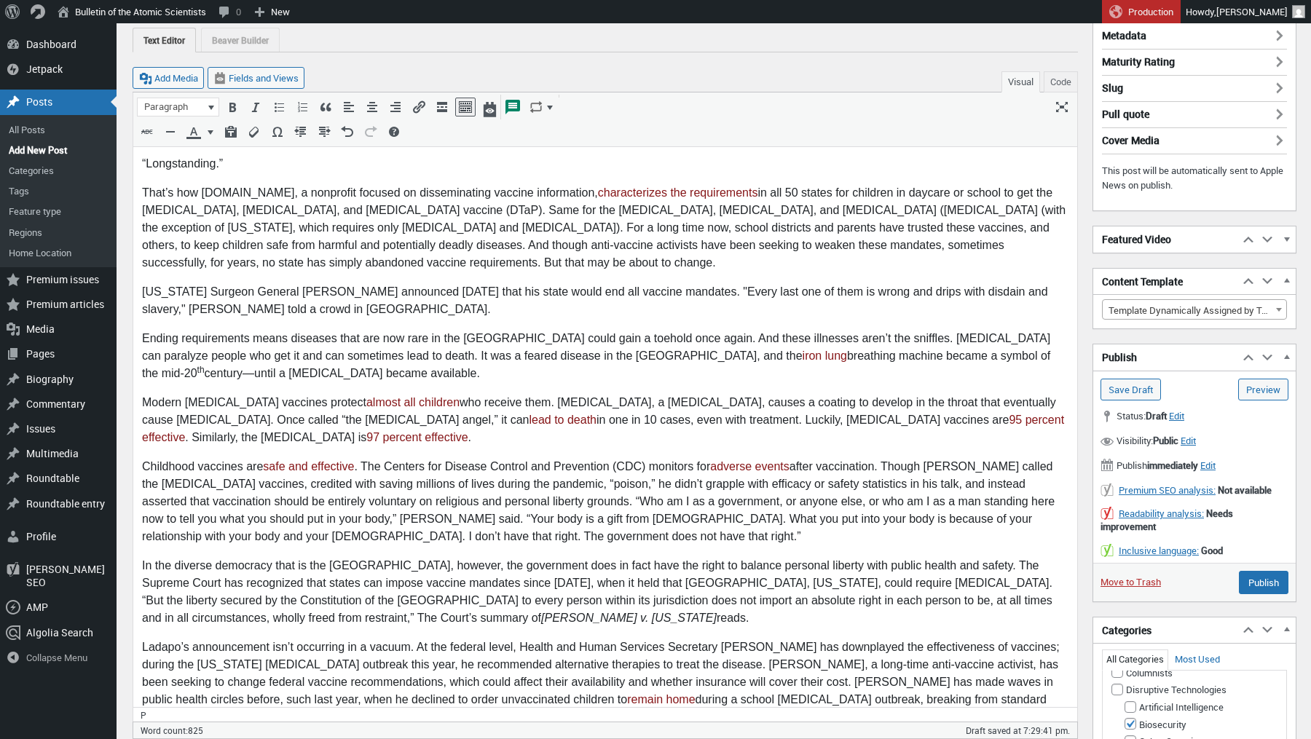
click at [605, 304] on p "Florida Surgeon General Joseph Ladapo announced Wednesday that his state would …" at bounding box center [605, 300] width 926 height 35
drag, startPoint x: 583, startPoint y: 297, endPoint x: 535, endPoint y: 291, distance: 49.2
click at [535, 291] on p "Florida Surgeon General Joseph Ladapo announced Wednesday that his state would …" at bounding box center [605, 300] width 926 height 35
click at [561, 295] on p "Florida Surgeon General Joseph Ladapo announced Wednesday that his state would …" at bounding box center [605, 300] width 926 height 35
click at [580, 289] on p "Florida Surgeon General Joseph Ladapo announced Wednesday that his state would …" at bounding box center [605, 300] width 926 height 35
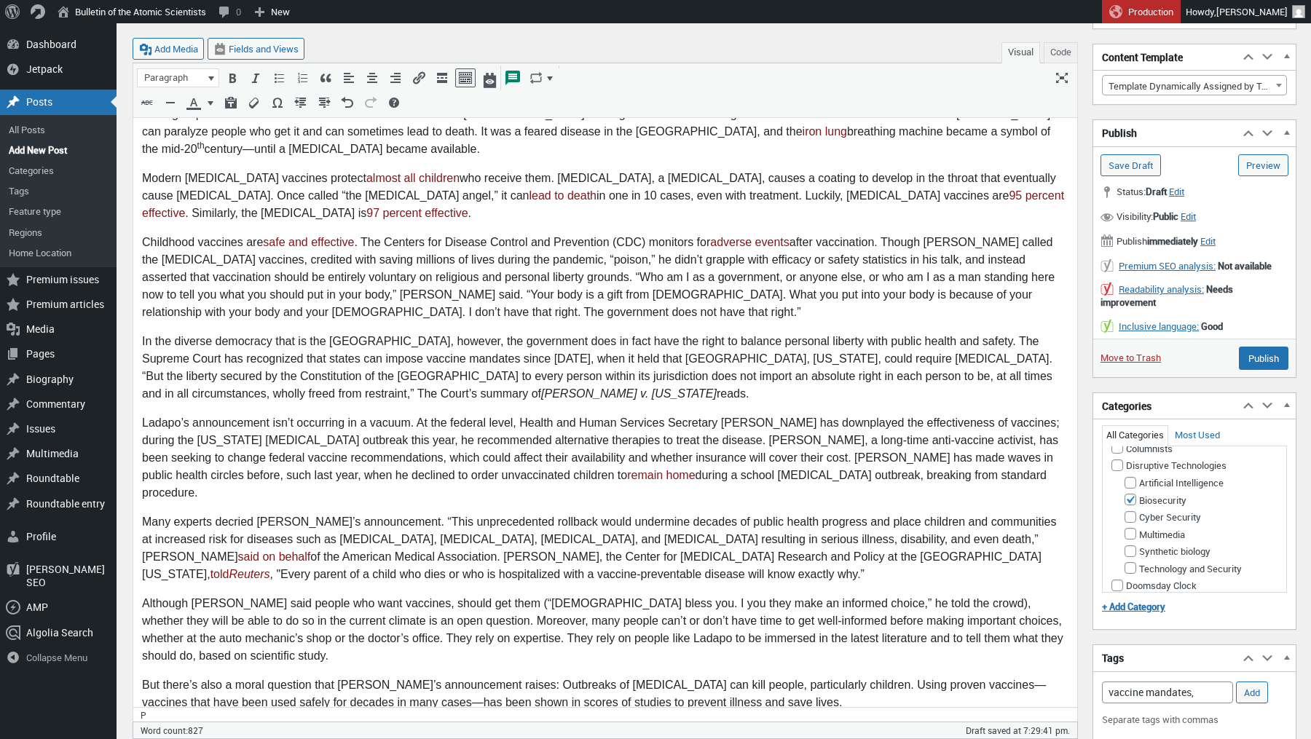
scroll to position [334, 0]
click at [981, 178] on p "Modern polio vaccines protect almost all children who receive them. Diphtheria,…" at bounding box center [605, 195] width 926 height 52
click at [977, 179] on p "Modern polio vaccines protect almost all children who receive them. Diphtheria,…" at bounding box center [605, 195] width 926 height 52
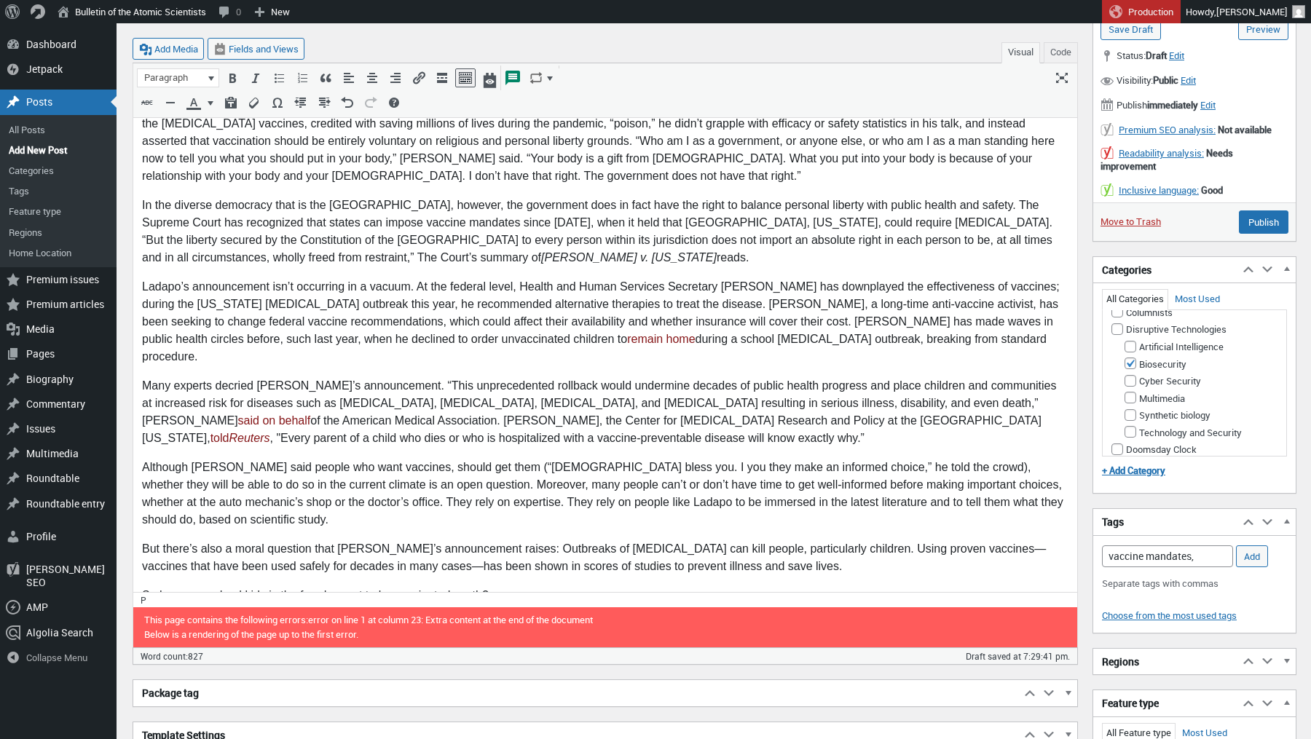
scroll to position [472, 0]
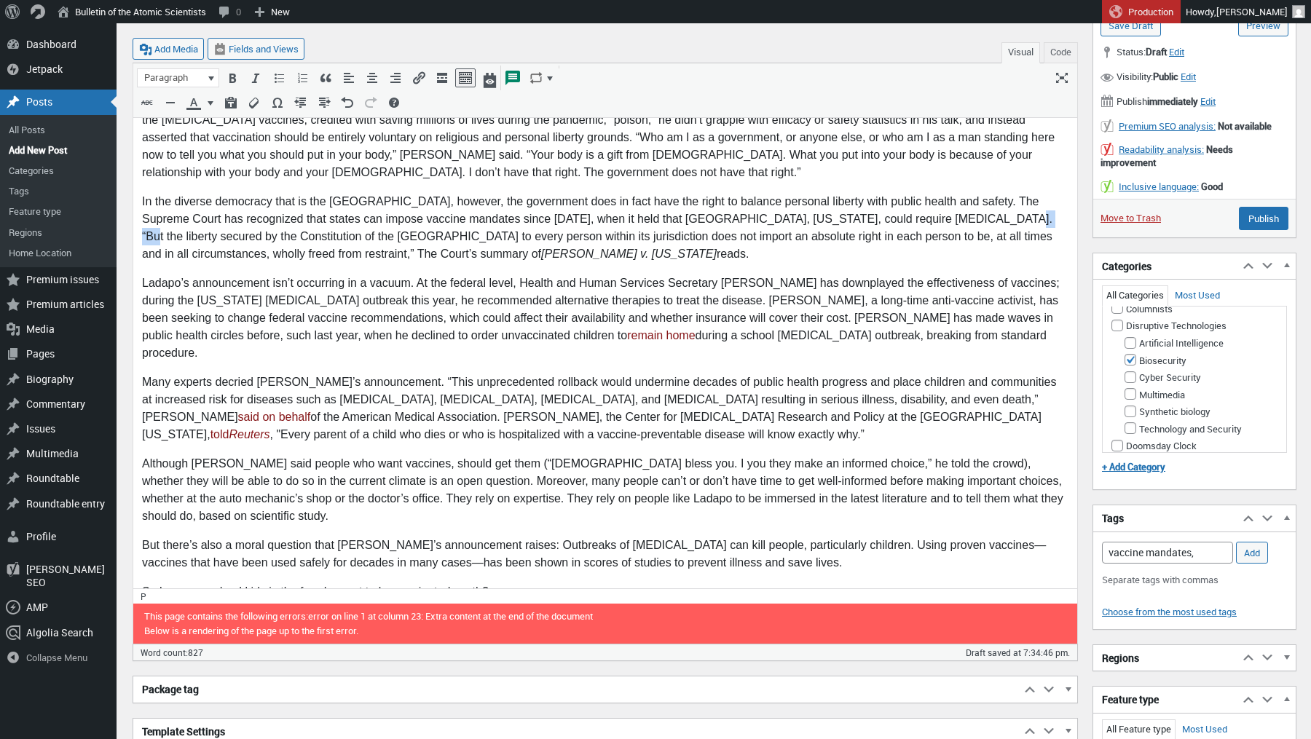
drag, startPoint x: 997, startPoint y: 221, endPoint x: 963, endPoint y: 221, distance: 33.5
click at [963, 221] on p "In the diverse democracy that is the United States, however, the government doe…" at bounding box center [605, 229] width 926 height 70
click at [352, 403] on p "Many experts decried Ladapo’s announcement. “This unprecedented rollback would …" at bounding box center [605, 409] width 926 height 70
click at [583, 456] on p "Although Ladapo said people who want vaccines, should get them (“God bless you.…" at bounding box center [605, 491] width 926 height 70
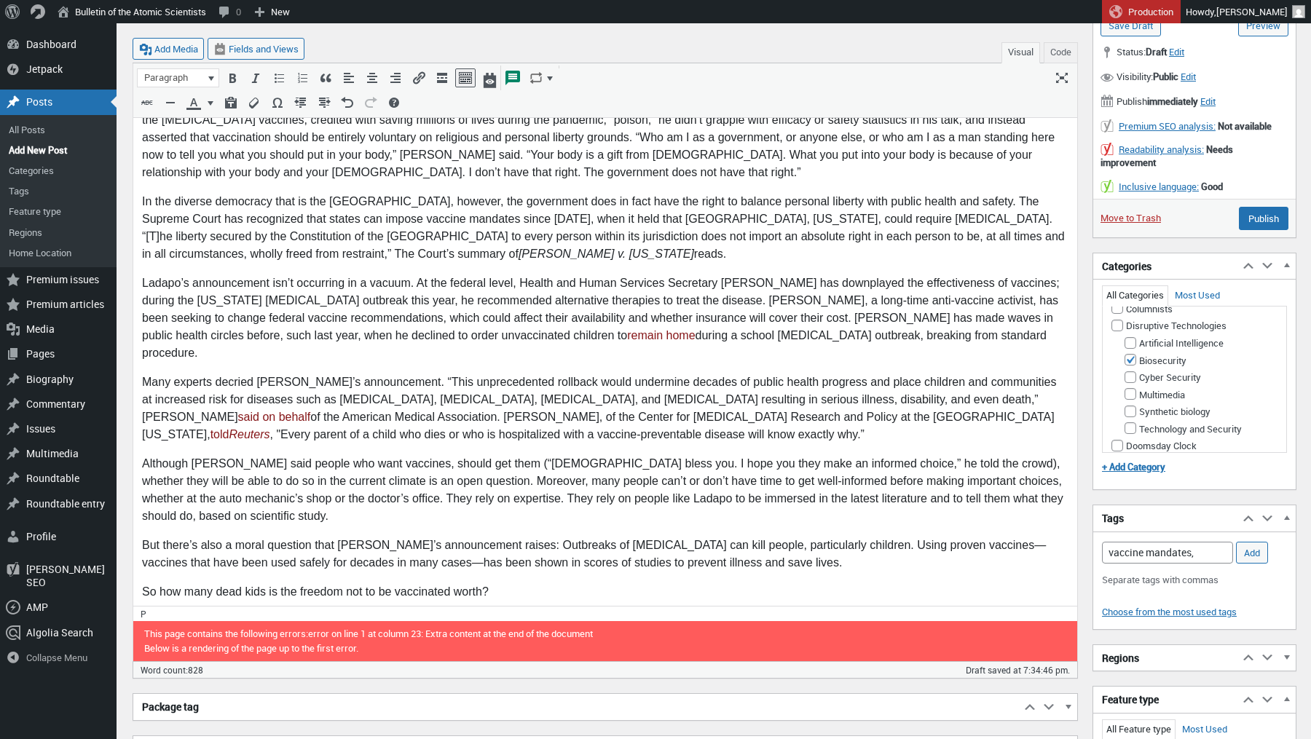
click at [658, 456] on p "Although Ladapo said people who want vaccines, should get them (“God bless you.…" at bounding box center [605, 491] width 926 height 70
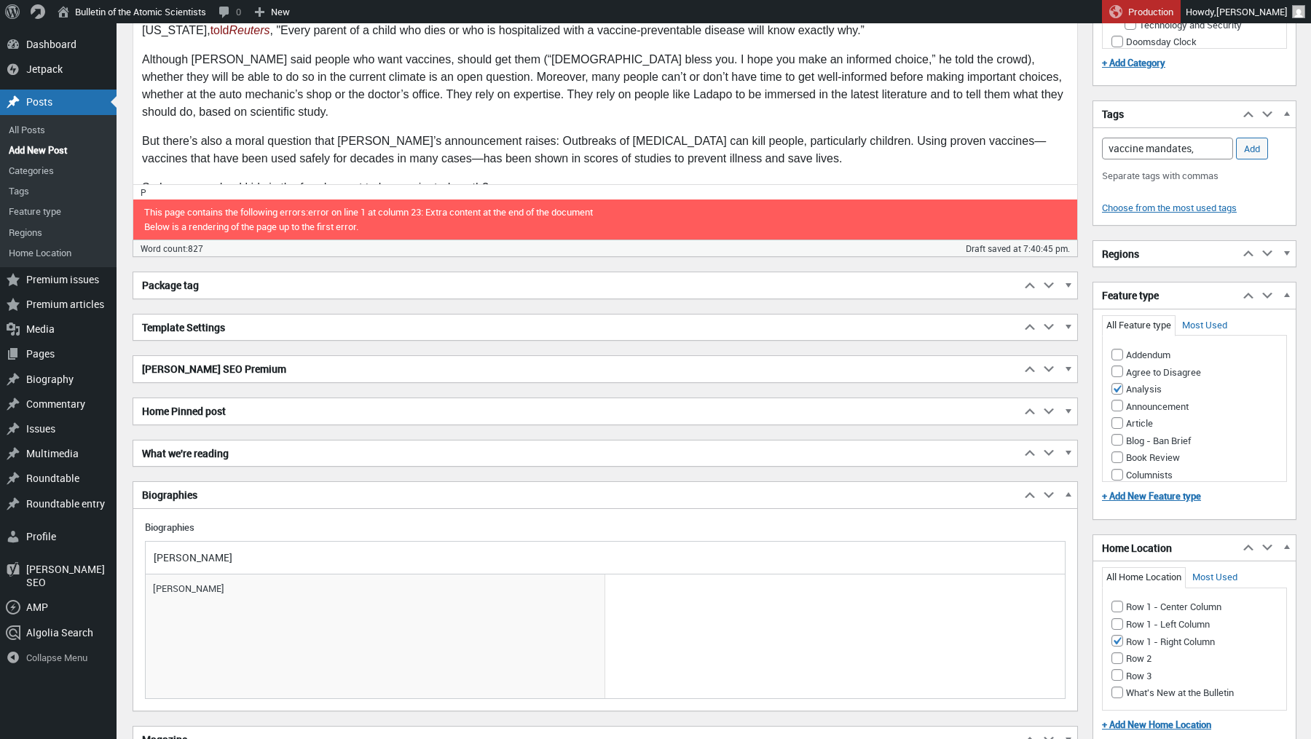
scroll to position [1323, 0]
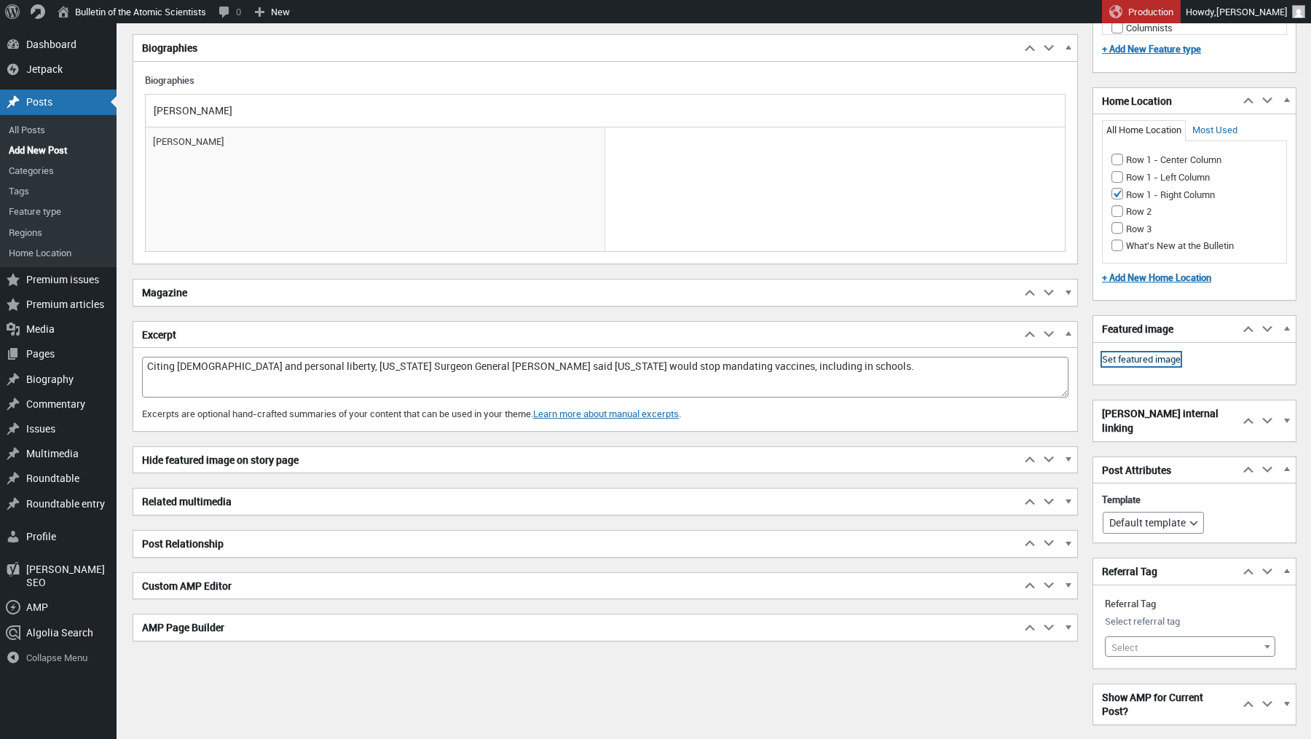
click at [1126, 352] on link "Set featured image" at bounding box center [1141, 359] width 79 height 15
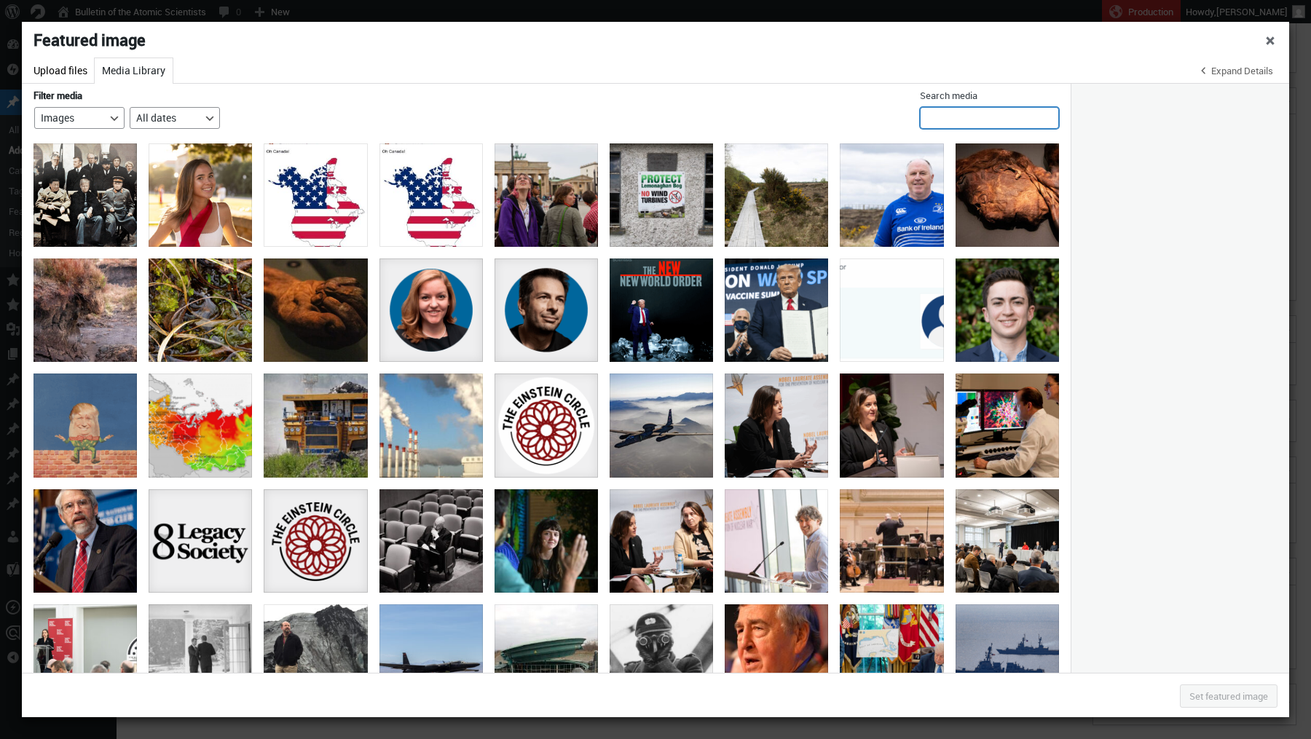
click at [969, 115] on input "Search media" at bounding box center [989, 118] width 139 height 22
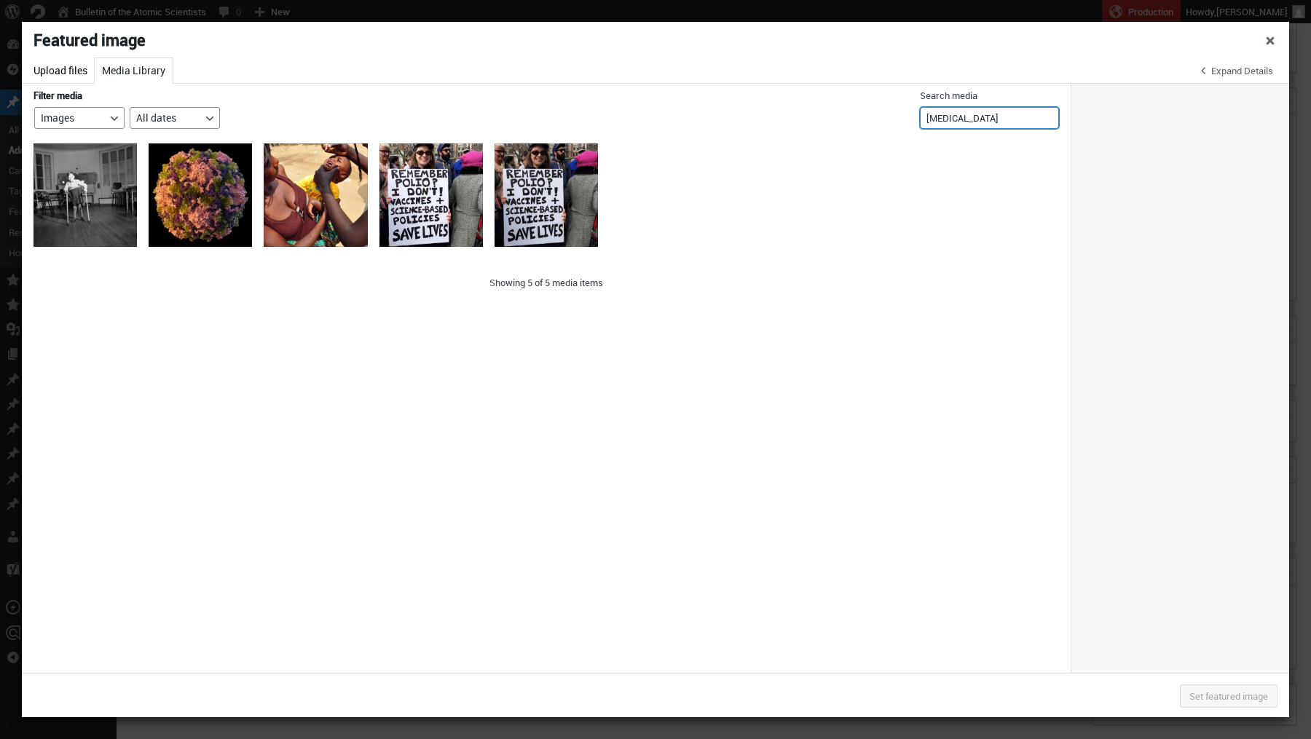
type input "polio"
click at [114, 192] on div "polio" at bounding box center [84, 194] width 103 height 103
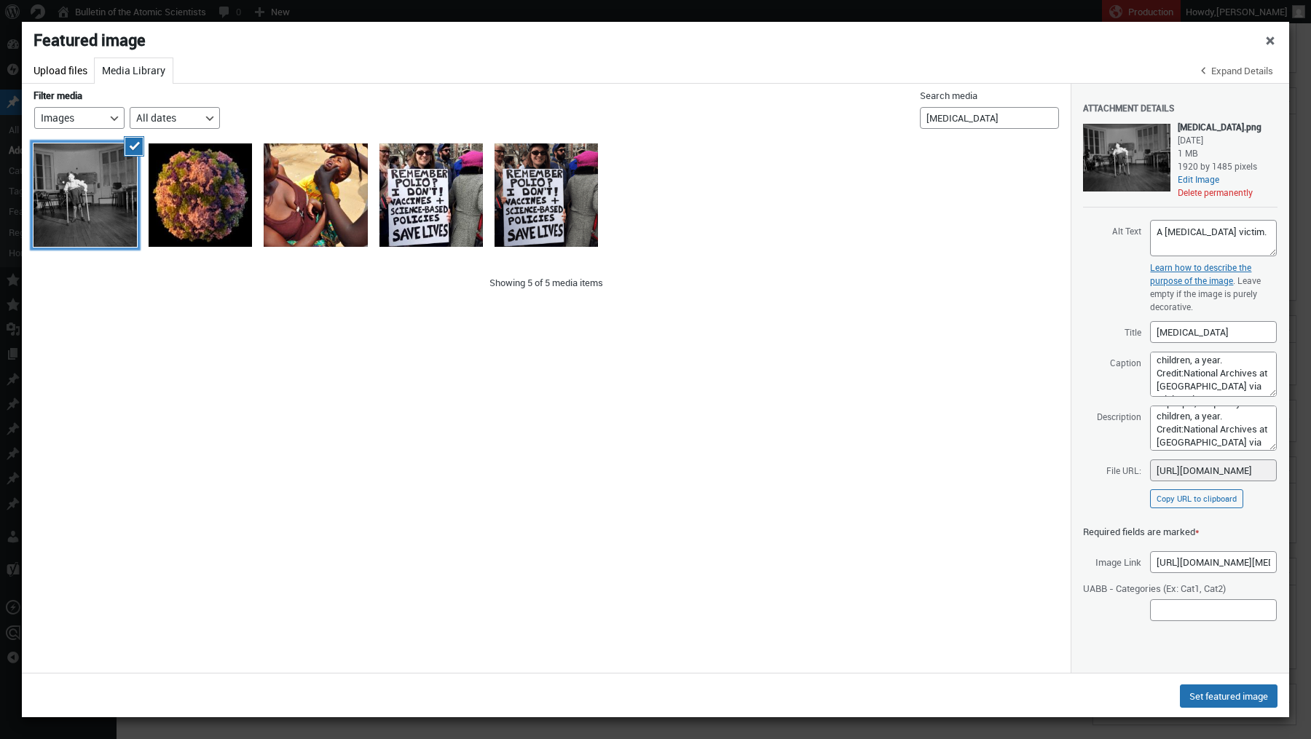
scroll to position [43, 0]
click at [1234, 695] on button "Set featured image" at bounding box center [1229, 696] width 98 height 23
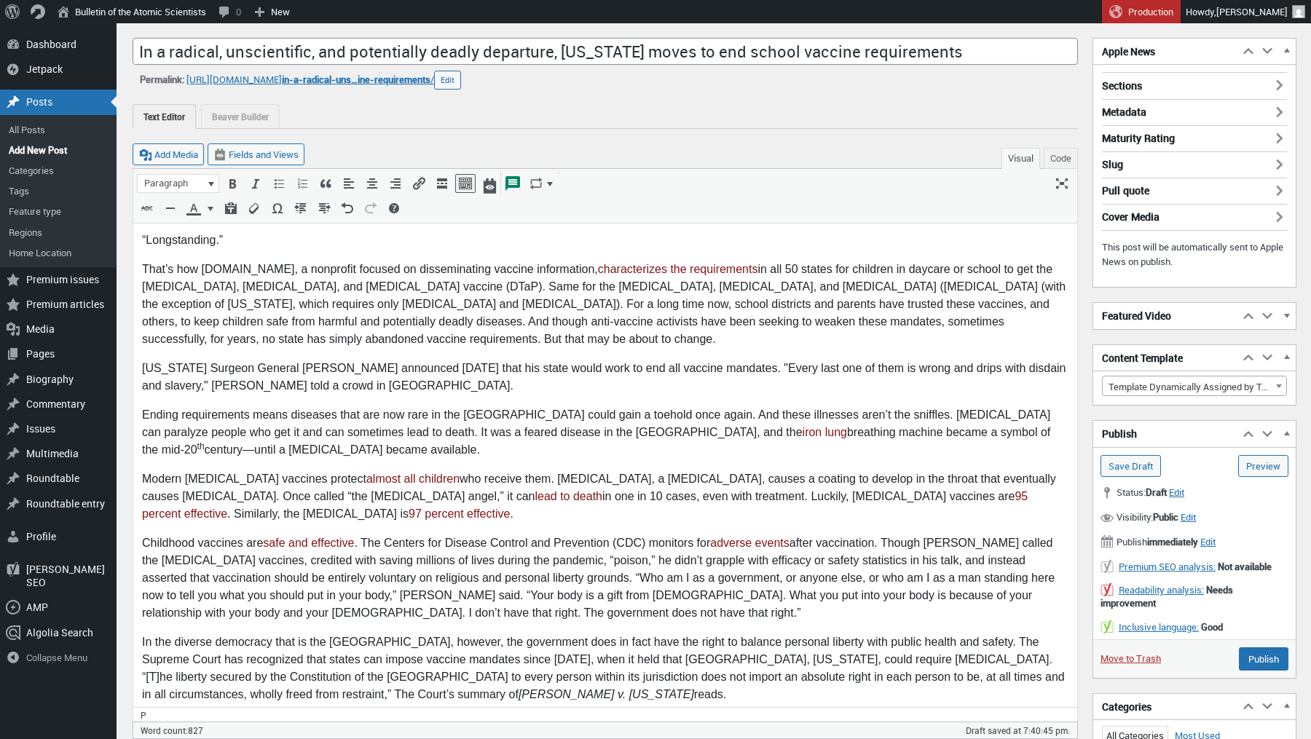
scroll to position [62, 0]
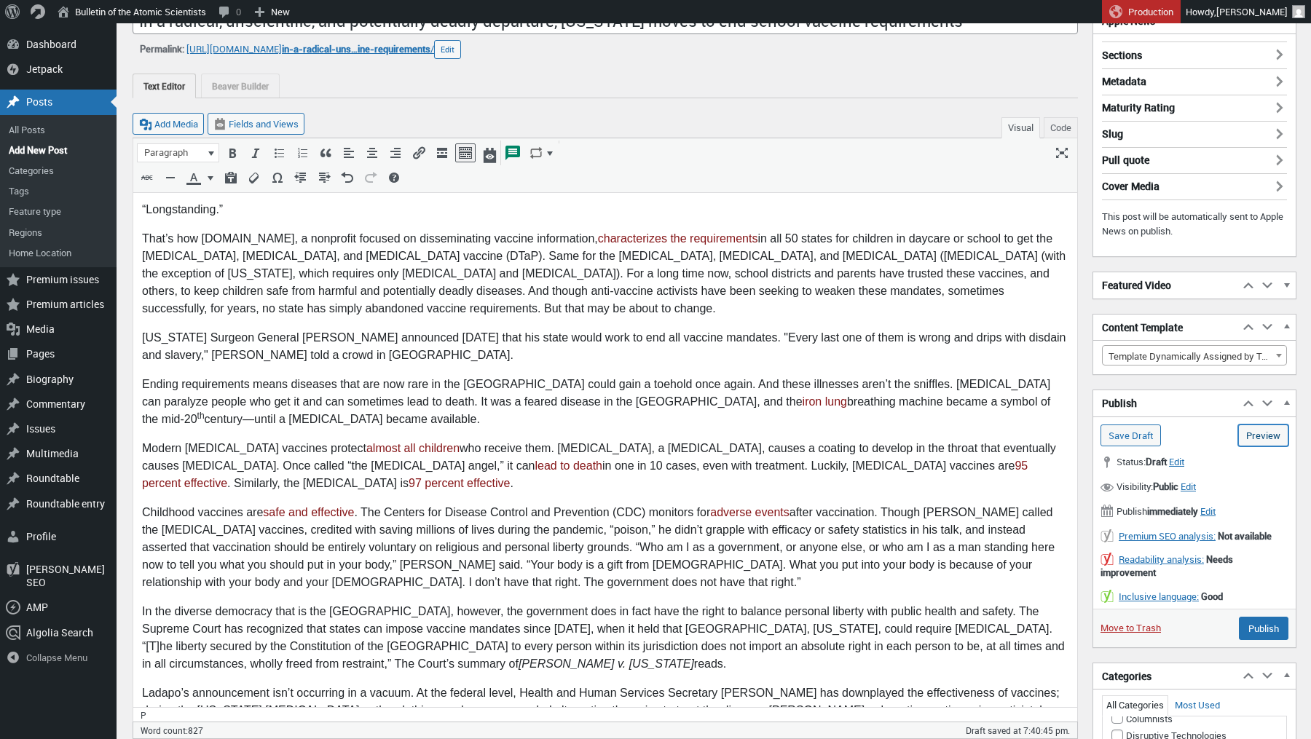
click at [1274, 425] on link "Preview (opens in a new tab)" at bounding box center [1263, 436] width 50 height 22
click at [1126, 430] on input "Save Draft" at bounding box center [1130, 436] width 60 height 22
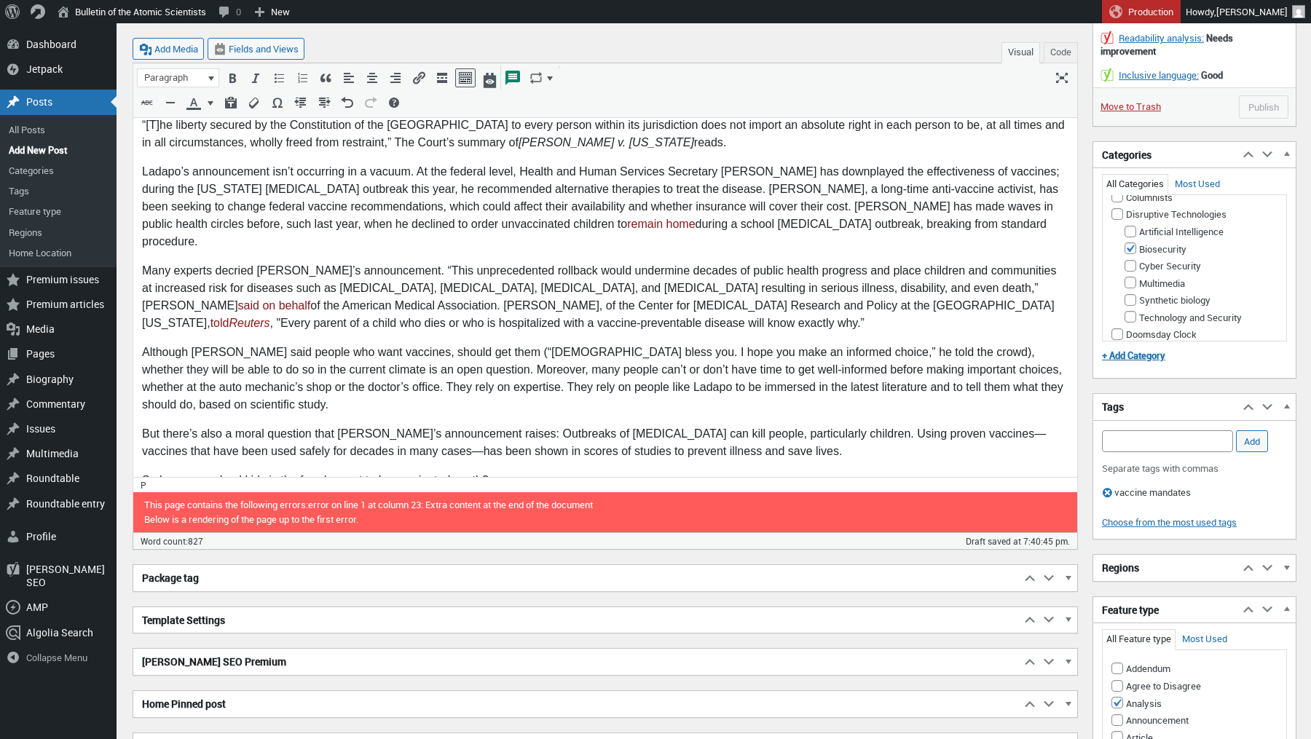
scroll to position [692, 0]
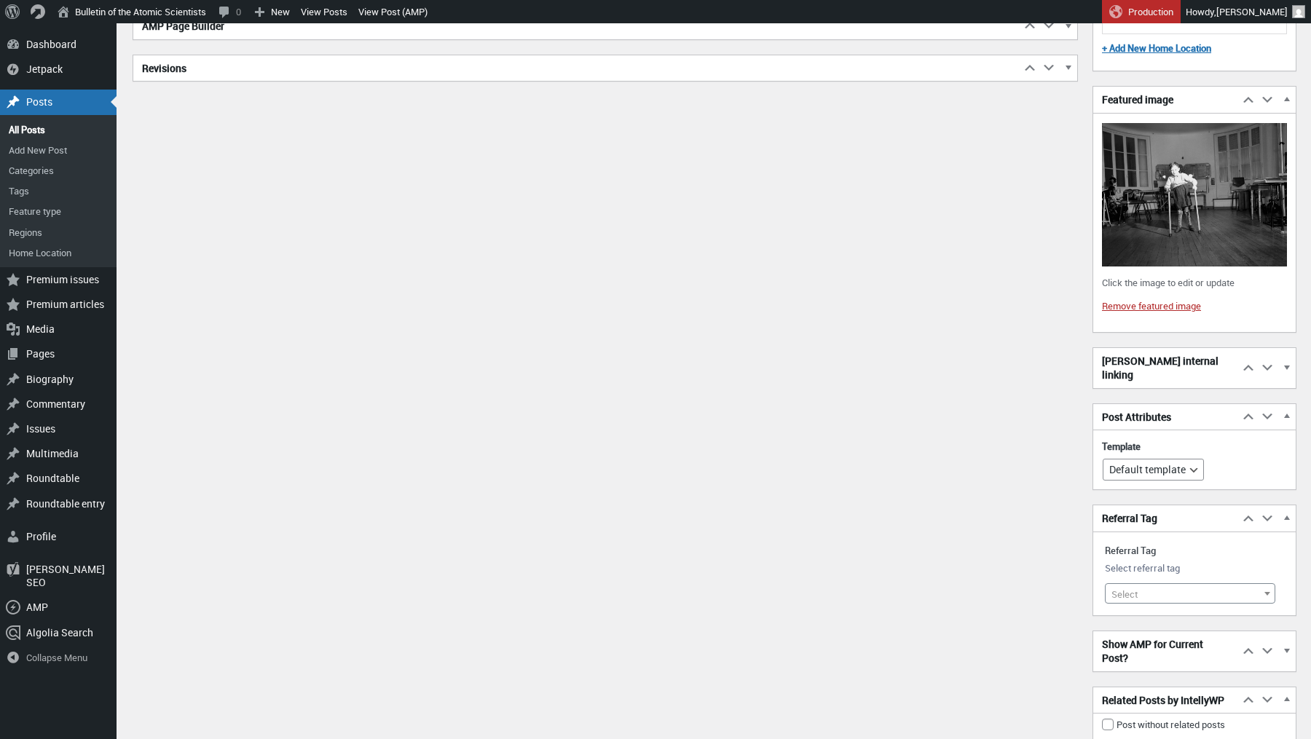
scroll to position [1763, 0]
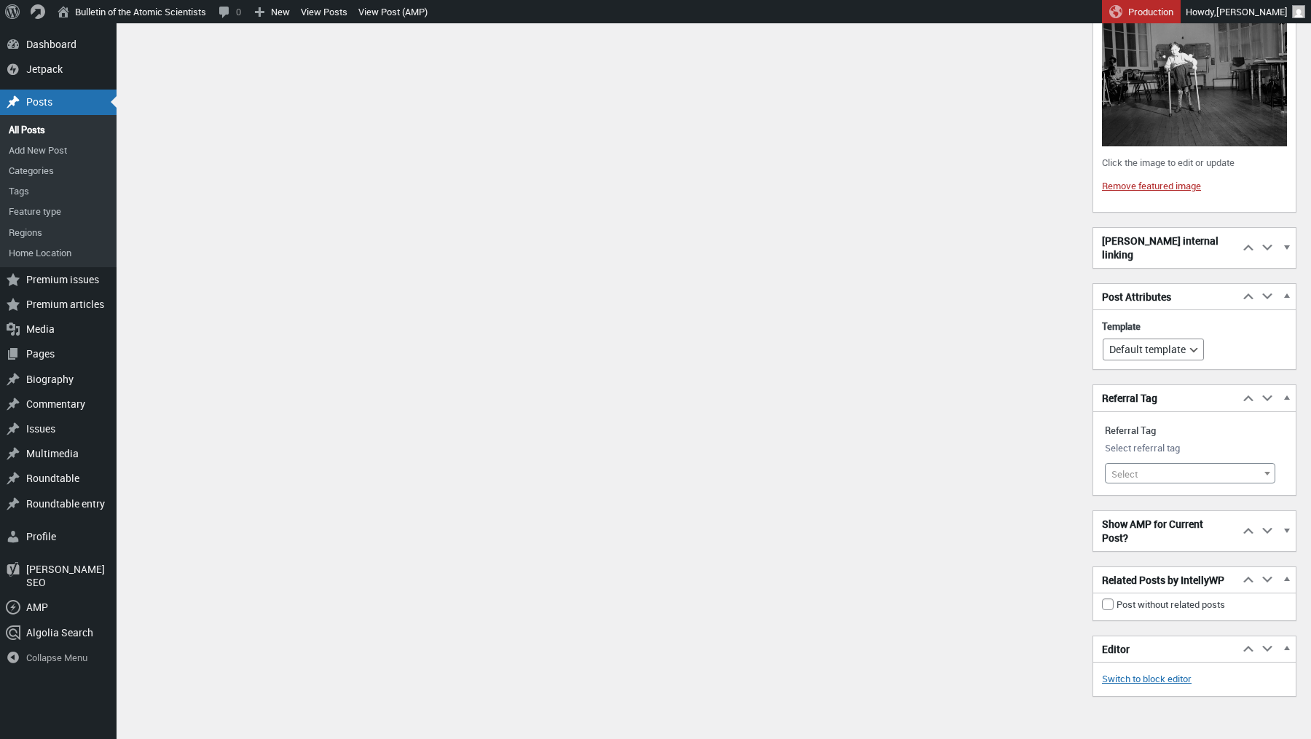
click at [1129, 468] on span "Select" at bounding box center [1124, 474] width 26 height 13
click at [1124, 464] on input "search" at bounding box center [1190, 466] width 163 height 22
type input "vaccine mandates"
select select "20136"
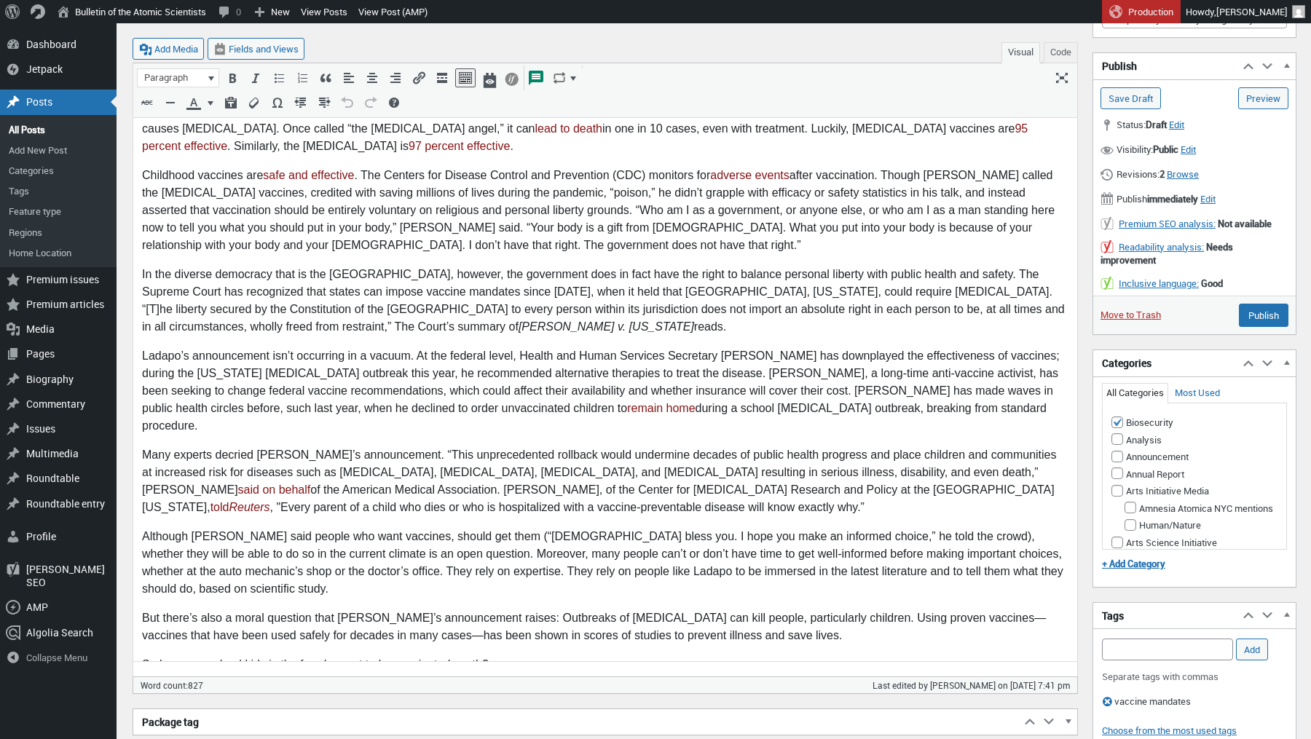
scroll to position [401, 0]
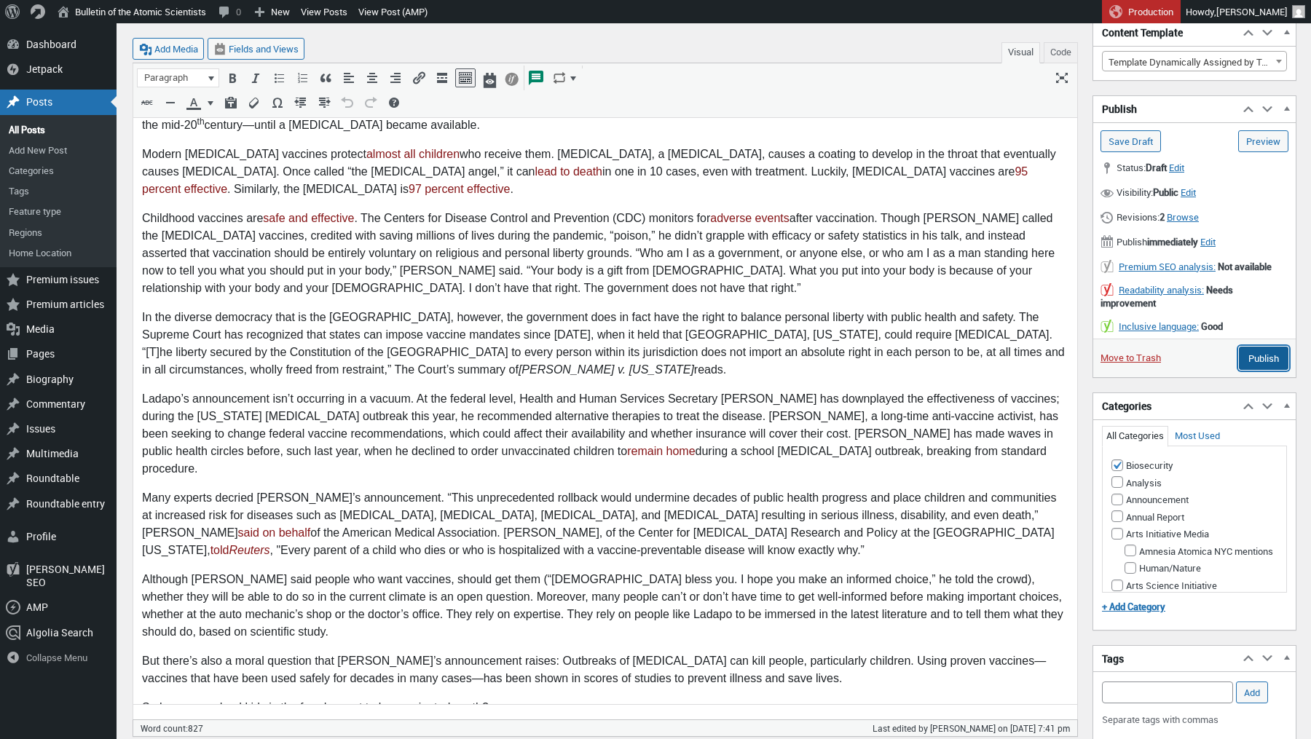
click at [1251, 347] on input "Publish" at bounding box center [1264, 358] width 50 height 23
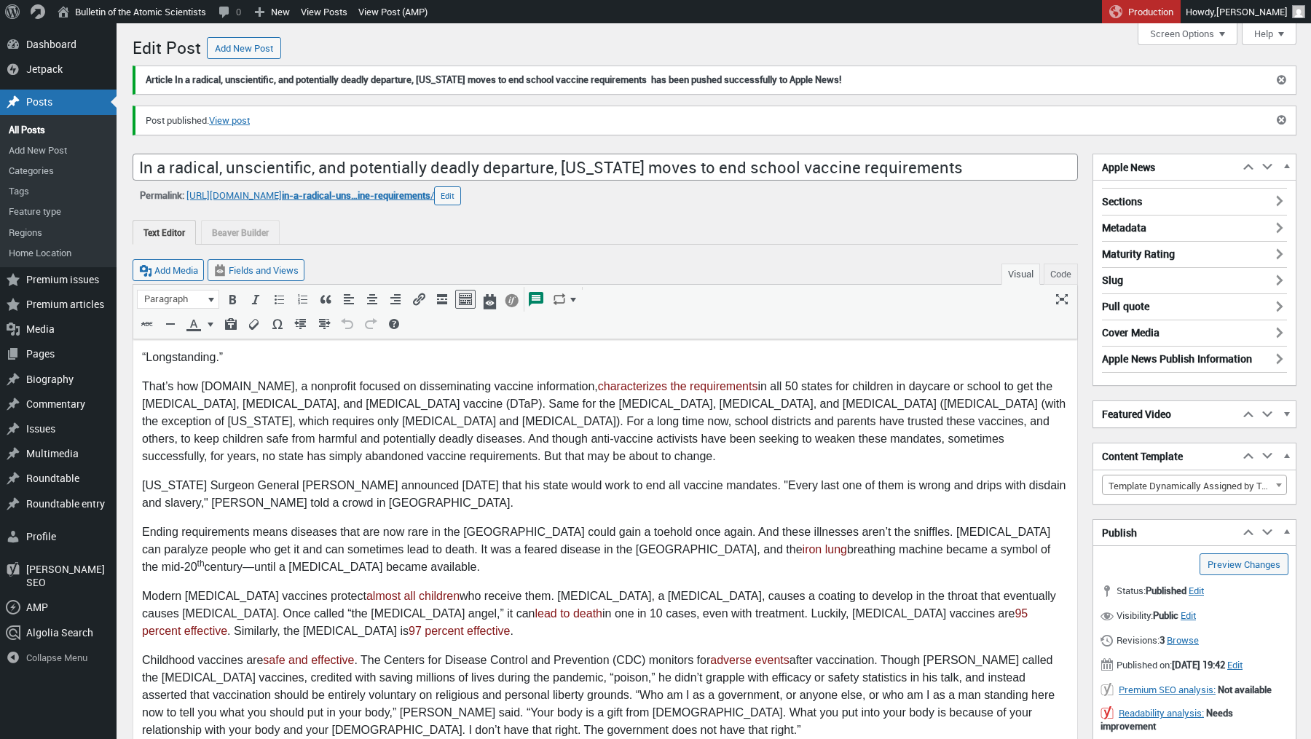
scroll to position [10, 0]
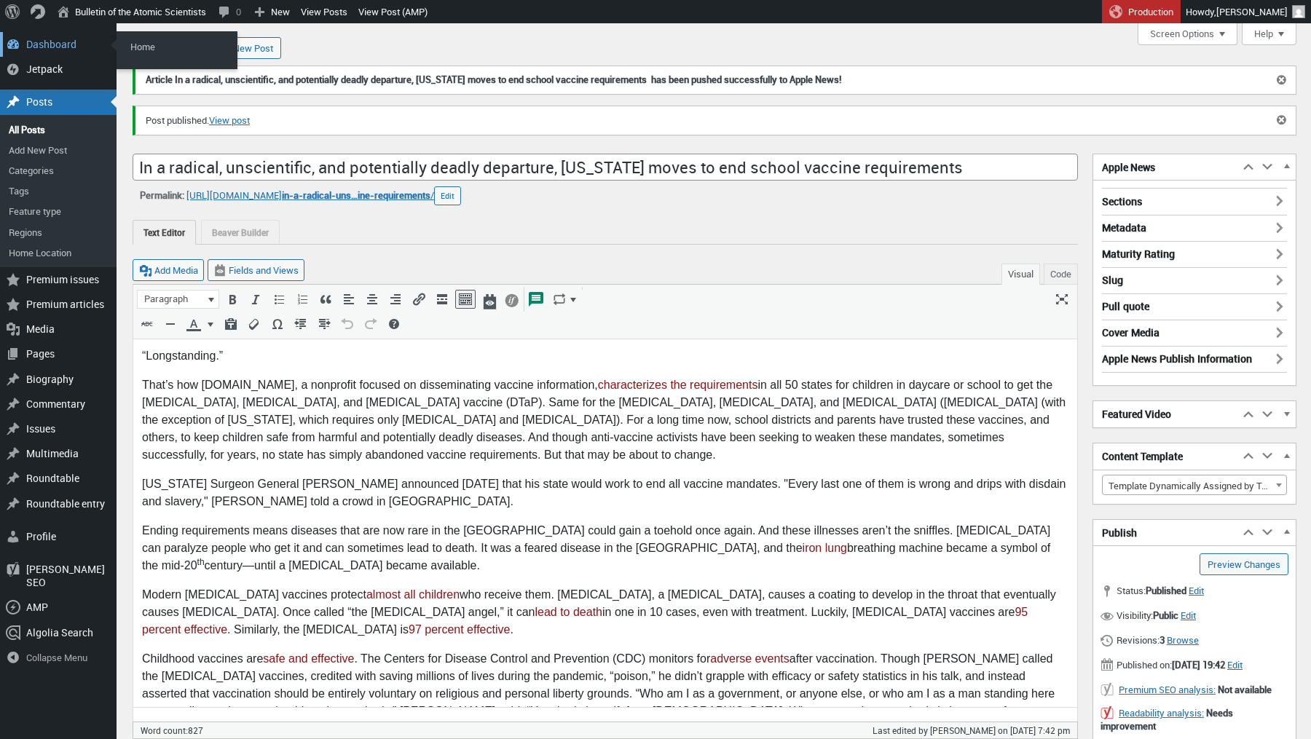
click at [44, 44] on div "Dashboard" at bounding box center [58, 44] width 117 height 25
